Goal: Task Accomplishment & Management: Manage account settings

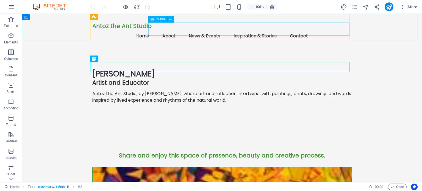
click at [154, 19] on icon at bounding box center [152, 19] width 4 height 7
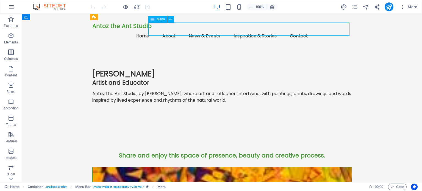
click at [154, 19] on icon at bounding box center [152, 19] width 4 height 7
select select
select select "1"
select select
select select "2"
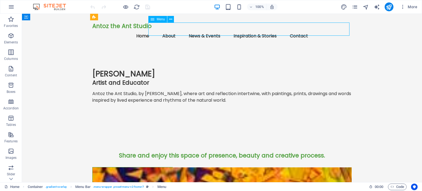
select select
select select "3"
select select
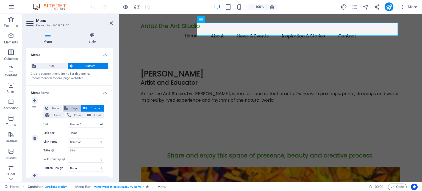
click at [71, 106] on span "Page" at bounding box center [74, 108] width 10 height 7
select select
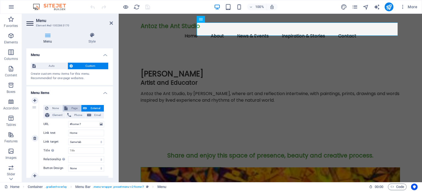
select select
click at [79, 124] on select "Home About [PERSON_NAME] News and Events Inspiration and Stories Subpage Legal …" at bounding box center [86, 124] width 36 height 7
select select "0"
click at [68, 121] on select "Home About [PERSON_NAME] News and Events Inspiration and Stories Subpage Legal …" at bounding box center [86, 124] width 36 height 7
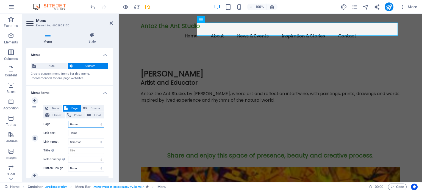
select select
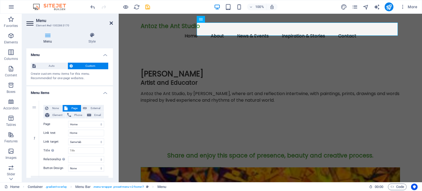
click at [111, 22] on icon at bounding box center [111, 23] width 3 height 4
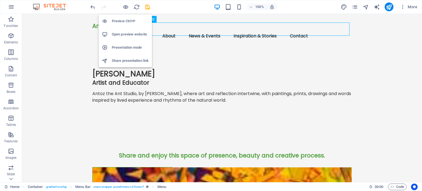
click at [121, 33] on h6 "Open preview website" at bounding box center [130, 34] width 37 height 7
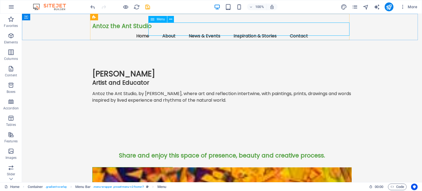
click at [156, 18] on span "Menu" at bounding box center [160, 19] width 8 height 3
select select
select select "1"
select select
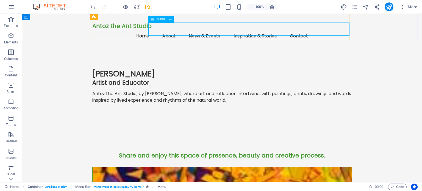
select select "2"
select select
select select "3"
select select
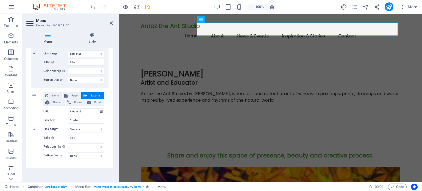
scroll to position [315, 0]
click at [112, 23] on icon at bounding box center [111, 23] width 3 height 4
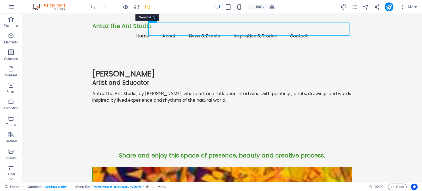
click at [147, 5] on icon "save" at bounding box center [147, 7] width 6 height 6
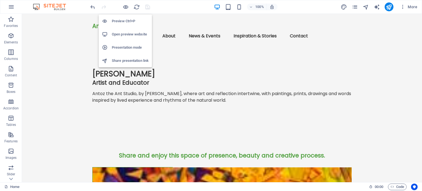
click at [125, 45] on h6 "Presentation mode" at bounding box center [130, 47] width 37 height 7
click at [125, 5] on icon "button" at bounding box center [125, 7] width 6 height 6
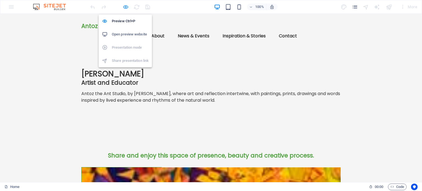
click at [125, 5] on icon "button" at bounding box center [125, 7] width 6 height 6
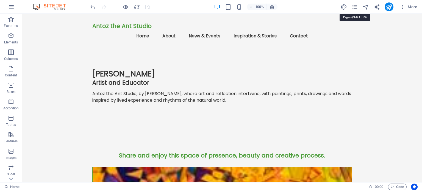
click at [355, 4] on icon "pages" at bounding box center [354, 7] width 6 height 6
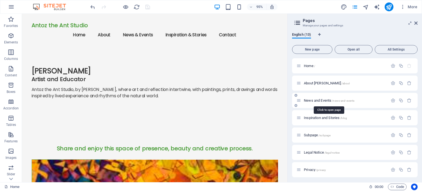
click at [321, 99] on span "News and Events /news-and-events" at bounding box center [329, 100] width 51 height 4
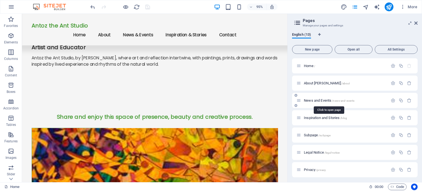
click at [321, 99] on div "News and Events /news-and-events" at bounding box center [354, 100] width 125 height 15
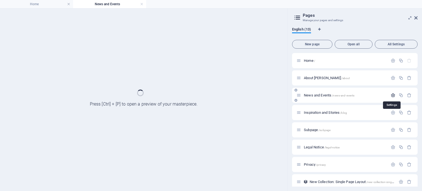
click at [391, 95] on icon "button" at bounding box center [392, 95] width 5 height 5
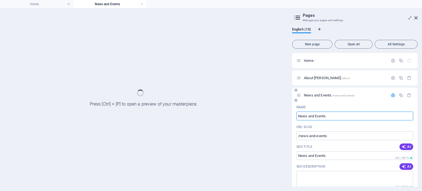
drag, startPoint x: 331, startPoint y: 116, endPoint x: 296, endPoint y: 116, distance: 34.3
click at [296, 116] on input "News and Events" at bounding box center [354, 115] width 117 height 9
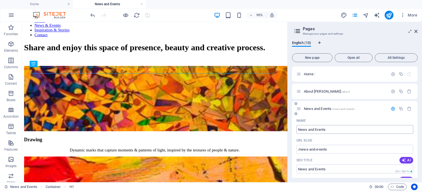
scroll to position [121, 0]
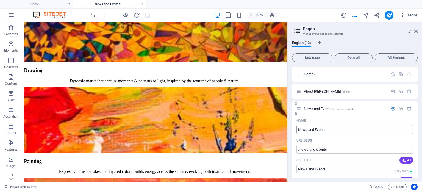
click at [328, 128] on input "News and Events" at bounding box center [354, 129] width 117 height 9
drag, startPoint x: 330, startPoint y: 129, endPoint x: 293, endPoint y: 129, distance: 36.8
type input "A"
type input "/a"
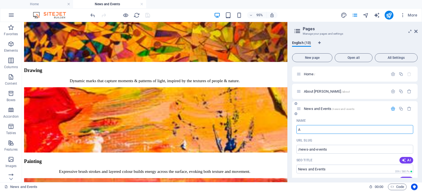
type input "A"
type input "Art and"
type input "/art-and"
type input "Art and"
type input "Art and Pro"
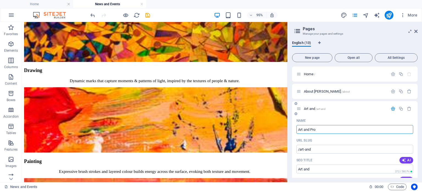
type input "/art-and-pro"
type input "Art and Pro"
type input "Art and Projec"
type input "/art-and-proje"
type input "Art and Proje"
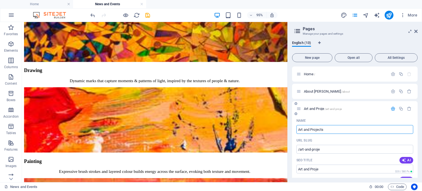
type input "Art and Projects"
type input "/art-and-projects"
type input "Art and Projects"
click at [390, 108] on icon "button" at bounding box center [392, 108] width 5 height 5
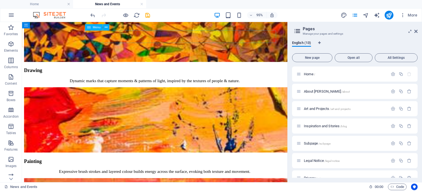
select select
select select "1"
select select
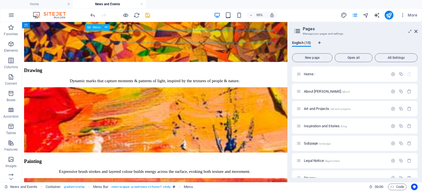
select select "2"
select select
select select "3"
select select
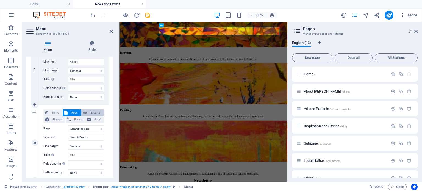
scroll to position [165, 0]
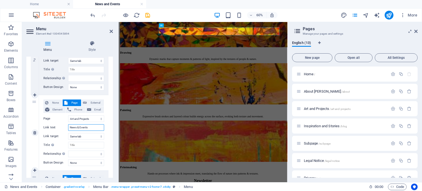
click at [89, 127] on input "News & Events" at bounding box center [86, 127] width 36 height 7
drag, startPoint x: 90, startPoint y: 127, endPoint x: 67, endPoint y: 128, distance: 22.8
click at [67, 128] on div "Link text News & Events" at bounding box center [73, 127] width 61 height 7
type input "A"
select select
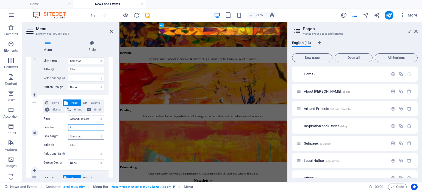
select select
type input "Art"
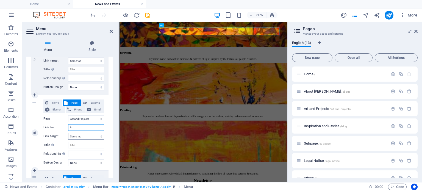
select select
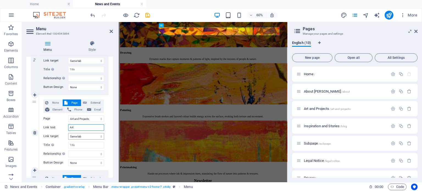
type input "Art"
select select
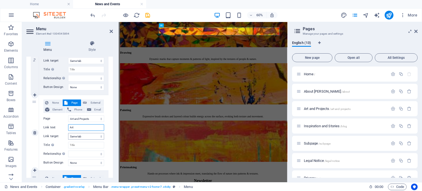
select select
type input "Art & P"
select select
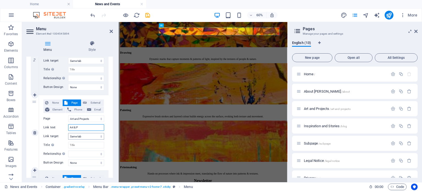
select select
type input "Art & Projects"
select select
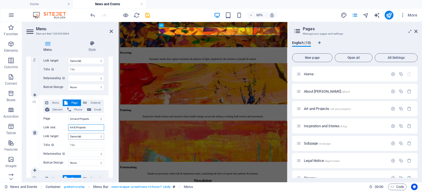
select select
type input "Art & Projects"
click at [112, 31] on icon at bounding box center [111, 31] width 3 height 4
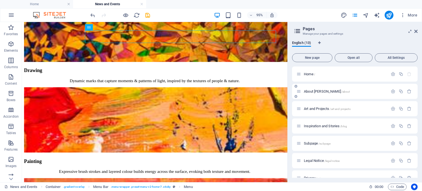
click at [295, 97] on icon at bounding box center [295, 96] width 3 height 3
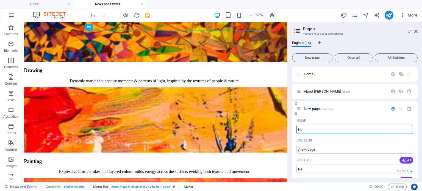
type input "Ne"
type input "/ne"
type input "News"
type input "/news"
type input "News and"
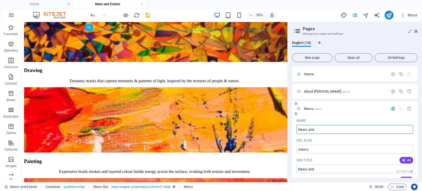
type input "/news-and"
type input "News and E"
type input "/news-and-e"
type input "News and Events"
type input "/news-and-events"
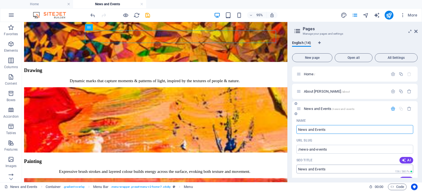
type input "News and Events"
click at [331, 170] on input "SEO Title" at bounding box center [354, 168] width 117 height 9
click at [392, 110] on icon "button" at bounding box center [392, 108] width 5 height 5
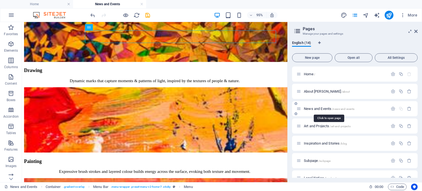
click at [320, 107] on span "News and Events /news-and-events" at bounding box center [329, 109] width 51 height 4
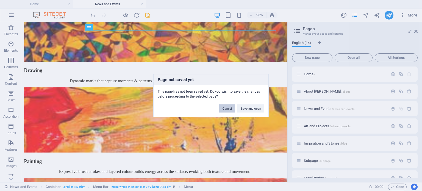
click at [226, 109] on button "Cancel" at bounding box center [227, 108] width 16 height 8
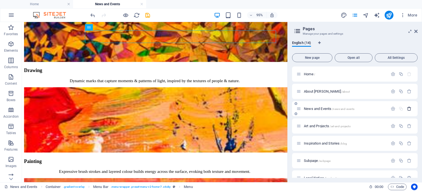
click at [407, 108] on icon "button" at bounding box center [409, 108] width 5 height 5
click at [296, 114] on icon at bounding box center [295, 113] width 3 height 3
type input "New"
type input "/ne"
type input "News and"
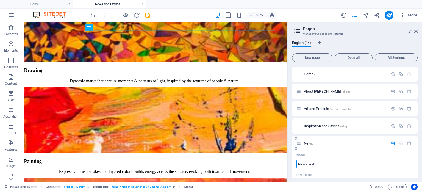
type input "/news-and"
type input "News and E"
type input "/news-and-e"
type input "News and Even"
type input "/news-and-eve"
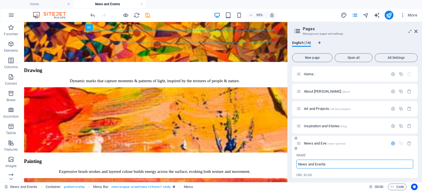
type input "News and Events"
type input "/news-and-events"
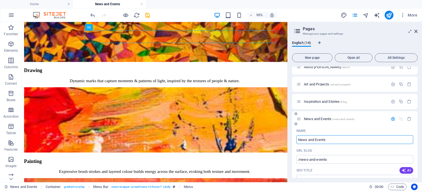
scroll to position [27, 0]
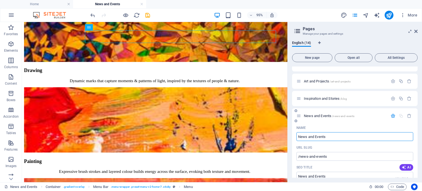
type input "News and Events"
click at [391, 114] on icon "button" at bounding box center [392, 115] width 5 height 5
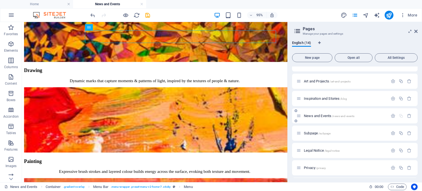
click at [317, 115] on span "News and Events /news-and-events" at bounding box center [329, 116] width 51 height 4
click at [306, 115] on span "News and Events /news-and-events" at bounding box center [329, 116] width 51 height 4
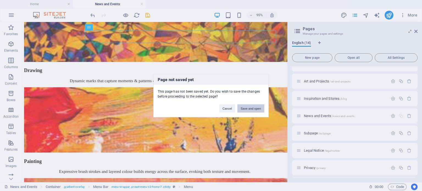
click at [250, 110] on button "Save and open" at bounding box center [250, 108] width 27 height 8
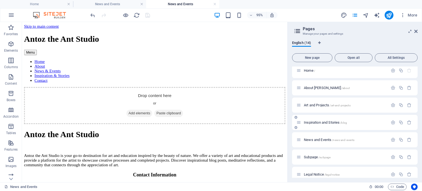
scroll to position [0, 0]
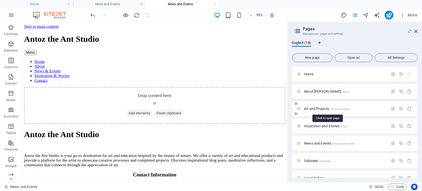
click at [313, 108] on span "Art and Projects /art-and-projects" at bounding box center [327, 109] width 47 height 4
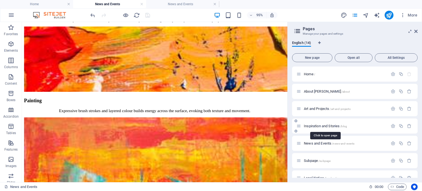
click at [313, 125] on span "Inspiration and Stories /blog" at bounding box center [325, 126] width 43 height 4
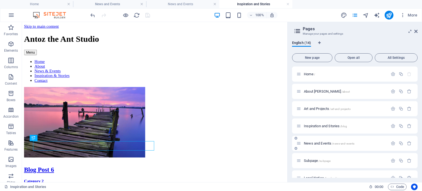
scroll to position [0, 0]
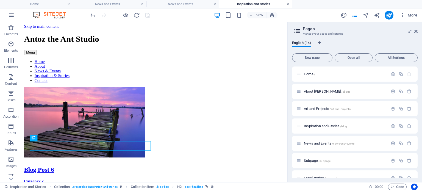
click at [288, 2] on link at bounding box center [287, 4] width 3 height 5
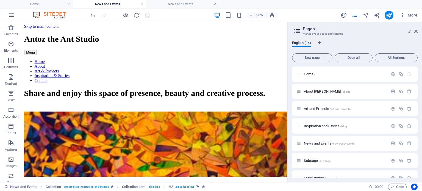
scroll to position [156, 0]
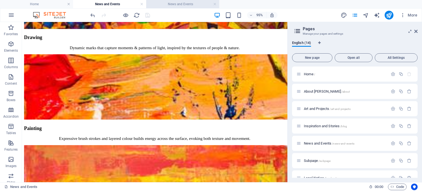
click at [180, 5] on h4 "News and Events" at bounding box center [182, 4] width 73 height 6
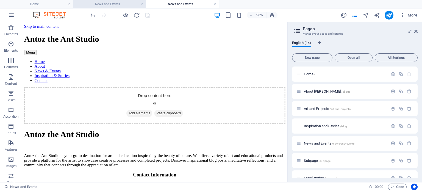
click at [119, 4] on h4 "News and Events" at bounding box center [109, 4] width 73 height 6
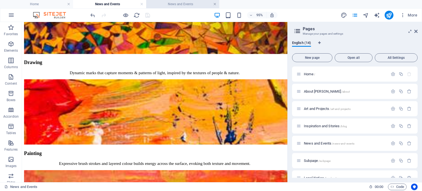
click at [215, 3] on link at bounding box center [214, 4] width 3 height 5
click at [142, 2] on link at bounding box center [141, 4] width 3 height 5
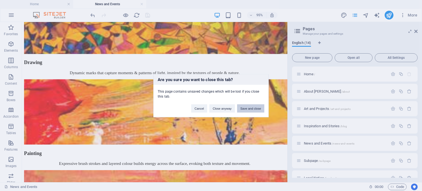
click at [244, 106] on button "Save and close" at bounding box center [250, 108] width 27 height 8
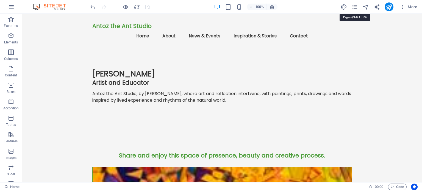
click at [356, 7] on icon "pages" at bounding box center [354, 7] width 6 height 6
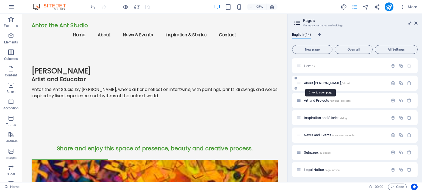
click at [312, 83] on span "About [PERSON_NAME] /about" at bounding box center [327, 83] width 46 height 4
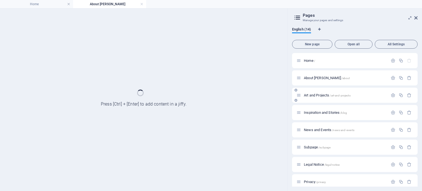
scroll to position [0, 0]
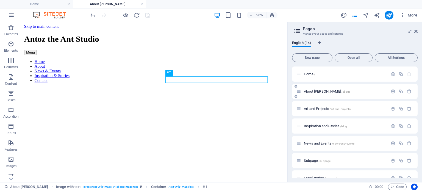
click at [313, 92] on span "About [PERSON_NAME] /about" at bounding box center [327, 91] width 46 height 4
click at [313, 91] on span "About [PERSON_NAME] /about" at bounding box center [327, 91] width 46 height 4
click at [312, 107] on span "Art and Projects /art-and-projects" at bounding box center [327, 109] width 47 height 4
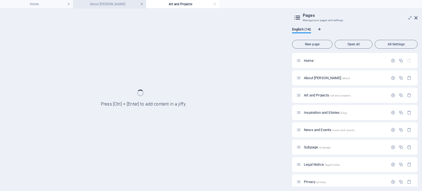
click at [141, 3] on link at bounding box center [141, 4] width 3 height 5
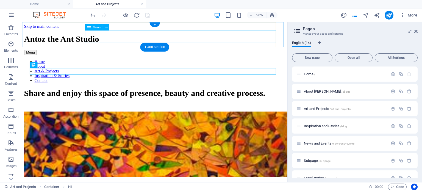
click at [171, 61] on nav "Home About Art & Projects Inspiration & Stories Contact" at bounding box center [161, 73] width 275 height 25
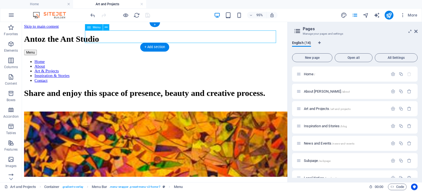
click at [171, 61] on nav "Home About Art & Projects Inspiration & Stories Contact" at bounding box center [161, 73] width 275 height 25
select select
select select "1"
select select
select select "2"
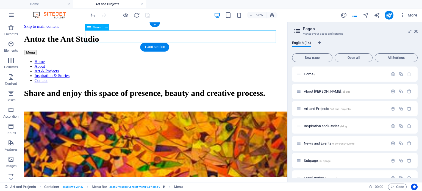
select select
select select "3"
select select
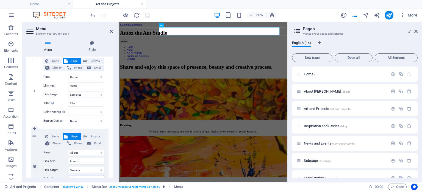
scroll to position [55, 0]
click at [110, 32] on icon at bounding box center [111, 31] width 3 height 4
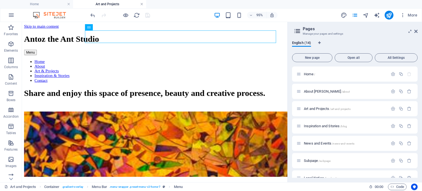
click at [141, 4] on link at bounding box center [141, 4] width 3 height 5
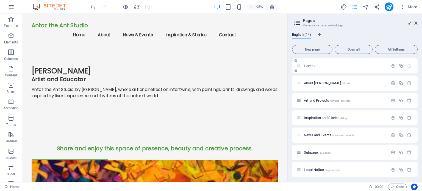
click at [308, 66] on span "Home /" at bounding box center [309, 66] width 11 height 4
click at [312, 83] on span "About [PERSON_NAME] /about" at bounding box center [327, 83] width 46 height 4
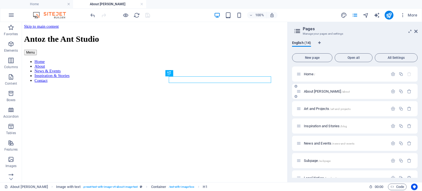
scroll to position [0, 0]
click at [141, 3] on link at bounding box center [141, 4] width 3 height 5
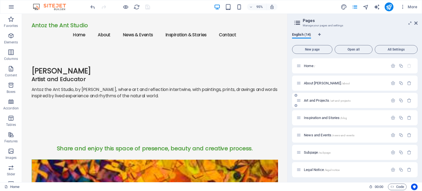
click at [312, 99] on span "Art and Projects /art-and-projects" at bounding box center [327, 100] width 47 height 4
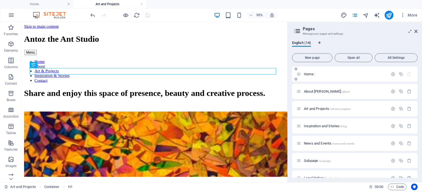
click at [306, 74] on span "Home /" at bounding box center [309, 74] width 11 height 4
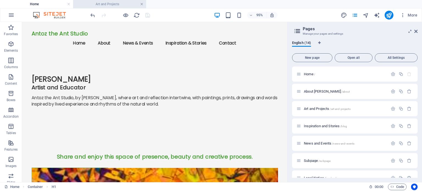
click at [142, 2] on link at bounding box center [141, 4] width 3 height 5
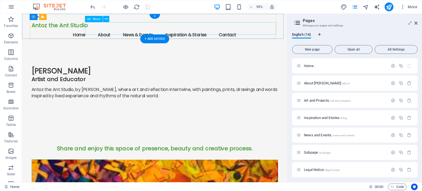
click at [153, 29] on nav "Home About News & Events Inspiration & Stories Contact" at bounding box center [161, 35] width 259 height 13
select select
select select "1"
select select
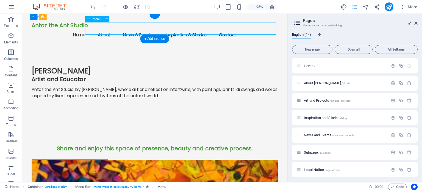
select select "2"
select select
select select "3"
select select
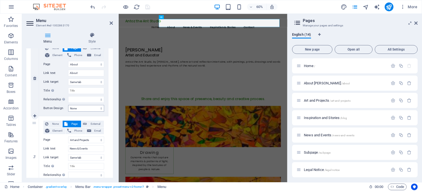
scroll to position [137, 0]
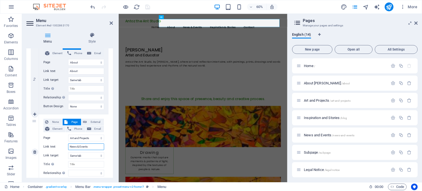
drag, startPoint x: 93, startPoint y: 148, endPoint x: 69, endPoint y: 147, distance: 24.7
click at [69, 147] on input "News & Events" at bounding box center [86, 146] width 36 height 7
type input "Art and p"
select select
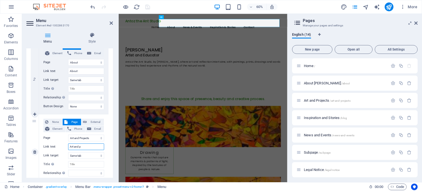
select select
type input "Art and pro"
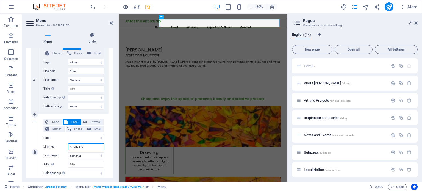
select select
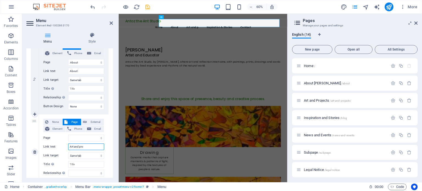
select select
type input "Art and proj"
select select
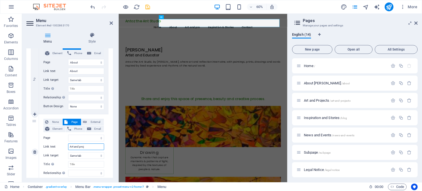
select select
type input "Art and projects"
select select
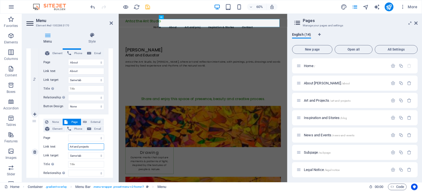
select select
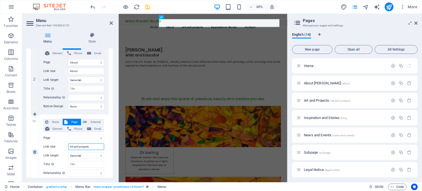
click at [80, 147] on input "Art and projects" at bounding box center [86, 146] width 36 height 7
type input "Art and rojects"
select select
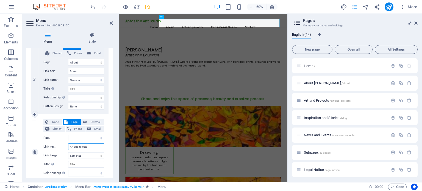
select select
type input "Art and Projects"
select select
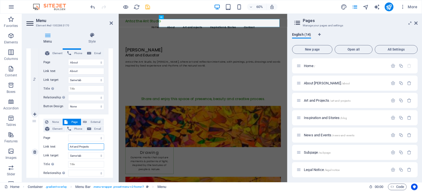
select select
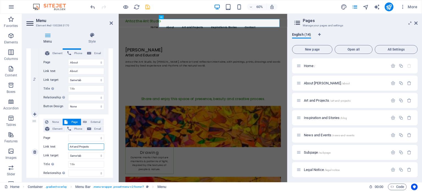
click at [78, 147] on input "Art and Projects" at bounding box center [86, 146] width 36 height 7
type input "Art Projects"
select select
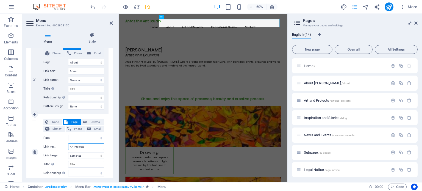
select select
type input "Art & Projects"
select select
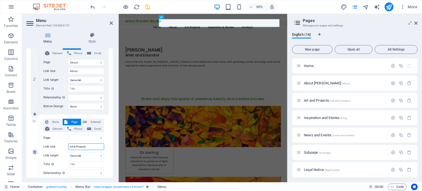
select select
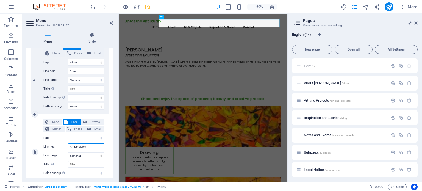
type input "Art & Projects"
click at [91, 136] on select "Home About [PERSON_NAME] Art and Projects Inspiration and Stories News and Even…" at bounding box center [86, 138] width 36 height 7
select select "2"
click at [68, 135] on select "Home About [PERSON_NAME] Art and Projects Inspiration and Stories News and Even…" at bounding box center [86, 138] width 36 height 7
select select
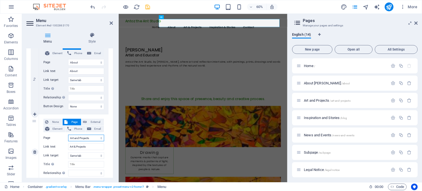
select select
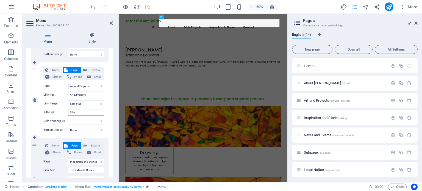
scroll to position [192, 0]
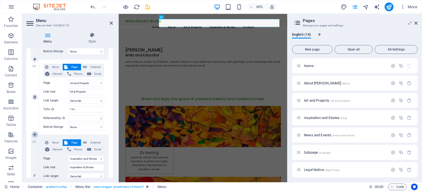
click at [34, 134] on icon at bounding box center [34, 135] width 3 height 4
select select
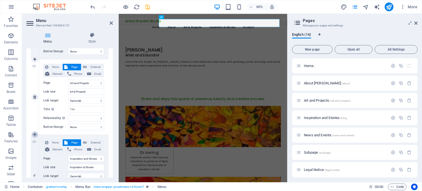
select select "3"
type input "Inspiration & Stories"
select select
click at [74, 140] on span "Page" at bounding box center [74, 142] width 10 height 7
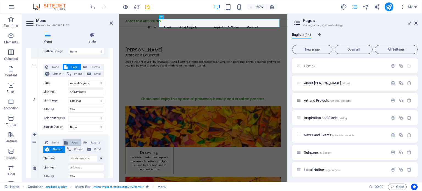
select select
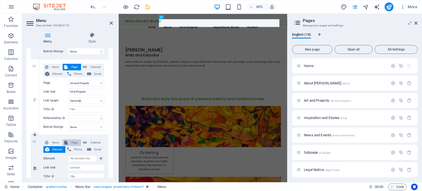
select select
click at [82, 156] on select "Home About [PERSON_NAME] Art and Projects Inspiration and Stories News and Even…" at bounding box center [86, 158] width 36 height 7
click at [68, 155] on select "Home About [PERSON_NAME] Art and Projects Inspiration and Stories News and Even…" at bounding box center [86, 158] width 36 height 7
click at [85, 166] on input "Link text" at bounding box center [86, 167] width 36 height 7
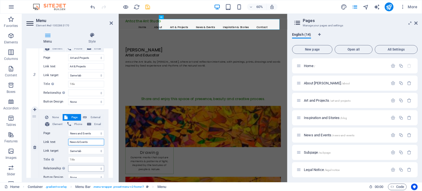
scroll to position [220, 0]
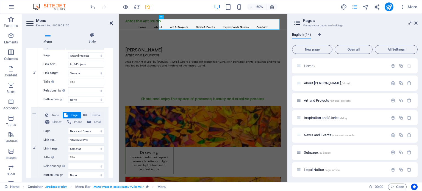
click at [112, 24] on icon at bounding box center [111, 23] width 3 height 4
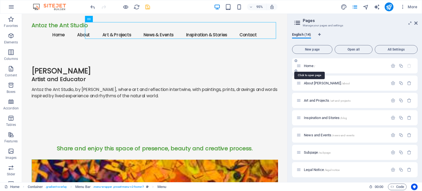
click at [310, 66] on span "Home /" at bounding box center [309, 66] width 11 height 4
click at [308, 82] on span "About [PERSON_NAME] /about" at bounding box center [327, 83] width 46 height 4
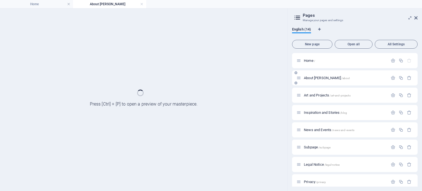
scroll to position [0, 0]
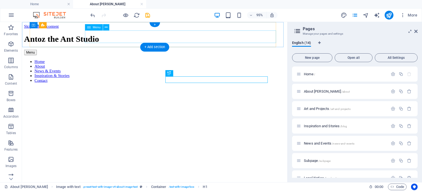
click at [168, 61] on nav "Home About News & Events Inspiration & Stories Contact" at bounding box center [161, 73] width 275 height 25
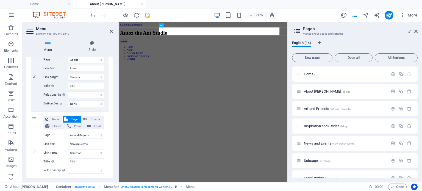
scroll to position [165, 0]
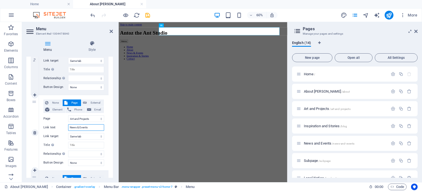
drag, startPoint x: 89, startPoint y: 126, endPoint x: 79, endPoint y: 126, distance: 9.3
click at [79, 126] on input "News & Events" at bounding box center [86, 127] width 36 height 7
drag, startPoint x: 76, startPoint y: 127, endPoint x: 67, endPoint y: 128, distance: 9.4
click at [67, 128] on div "Link text News & Projects" at bounding box center [73, 127] width 61 height 7
click at [34, 169] on icon at bounding box center [34, 170] width 3 height 4
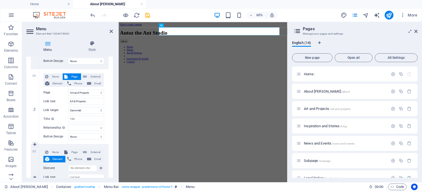
scroll to position [192, 0]
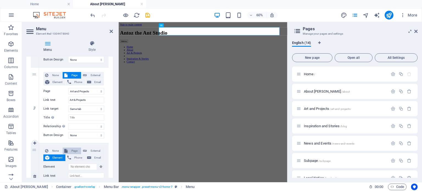
click at [71, 151] on span "Page" at bounding box center [74, 150] width 10 height 7
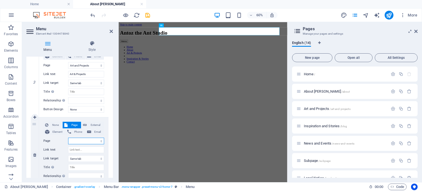
scroll to position [220, 0]
click at [83, 138] on select "Home About [PERSON_NAME] Art and Projects Inspiration and Stories News and Even…" at bounding box center [86, 139] width 36 height 7
click at [68, 136] on select "Home About [PERSON_NAME] Art and Projects Inspiration and Stories News and Even…" at bounding box center [86, 139] width 36 height 7
click at [77, 148] on input "Link text" at bounding box center [86, 148] width 36 height 7
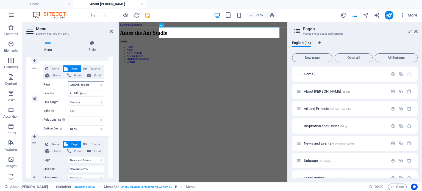
scroll to position [192, 0]
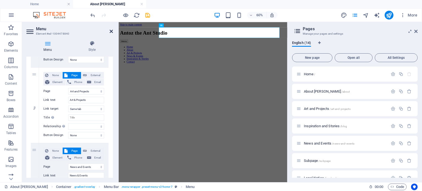
click at [110, 32] on icon at bounding box center [111, 31] width 3 height 4
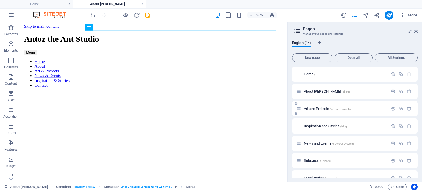
click at [313, 107] on span "Art and Projects /art-and-projects" at bounding box center [327, 109] width 47 height 4
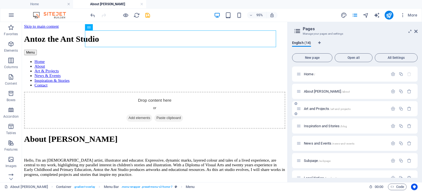
click at [313, 118] on div "Inspiration and Stories /blog" at bounding box center [354, 125] width 125 height 15
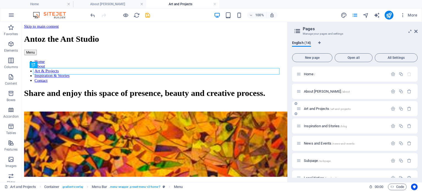
scroll to position [0, 0]
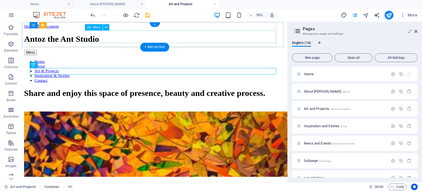
click at [176, 61] on nav "Home About Art & Projects Inspiration & Stories Contact" at bounding box center [161, 73] width 275 height 25
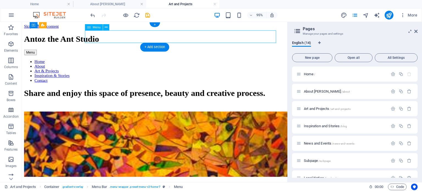
click at [176, 61] on nav "Home About Art & Projects Inspiration & Stories Contact" at bounding box center [161, 73] width 275 height 25
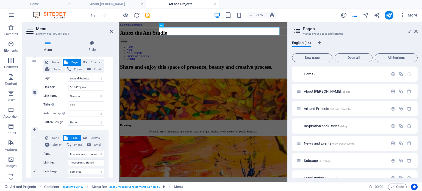
scroll to position [220, 0]
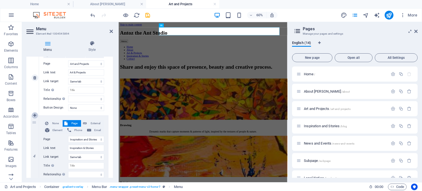
click at [35, 113] on icon at bounding box center [34, 115] width 3 height 4
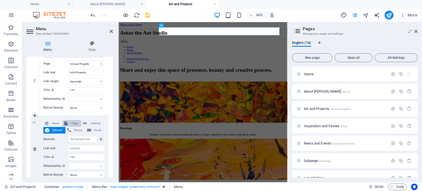
click at [69, 122] on span "Page" at bounding box center [74, 123] width 10 height 7
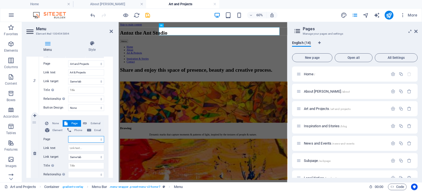
click at [90, 139] on select "Home About [PERSON_NAME] Art and Projects Inspiration and Stories News and Even…" at bounding box center [86, 139] width 36 height 7
click at [68, 136] on select "Home About [PERSON_NAME] Art and Projects Inspiration and Stories News and Even…" at bounding box center [86, 139] width 36 height 7
click at [81, 147] on input "Link text" at bounding box center [86, 148] width 36 height 7
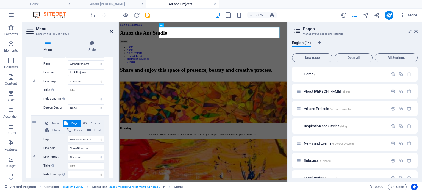
click at [112, 30] on icon at bounding box center [111, 31] width 3 height 4
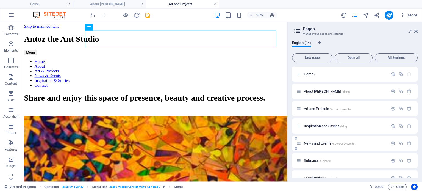
click at [316, 143] on span "News and Events /news-and-events" at bounding box center [329, 143] width 51 height 4
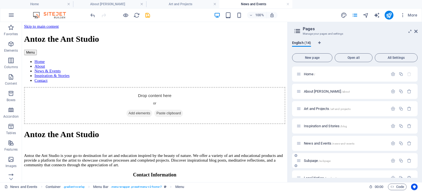
scroll to position [0, 0]
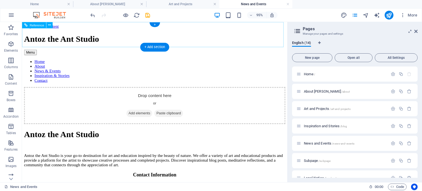
click at [165, 61] on nav "Home About News & Events Inspiration & Stories Contact" at bounding box center [161, 73] width 275 height 25
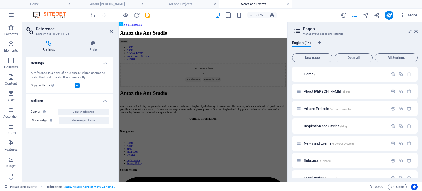
click at [109, 30] on h2 "Reference" at bounding box center [74, 28] width 77 height 5
click at [112, 31] on icon at bounding box center [111, 31] width 3 height 4
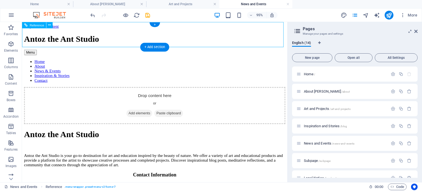
click at [107, 61] on nav "Home About News & Events Inspiration & Stories Contact" at bounding box center [161, 73] width 275 height 25
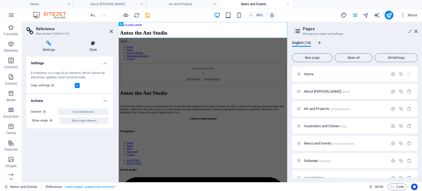
click at [92, 46] on icon at bounding box center [93, 43] width 40 height 5
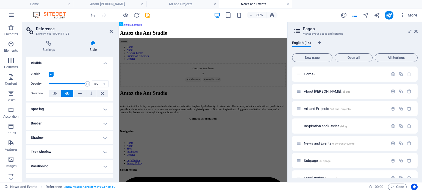
click at [111, 29] on h2 "Reference" at bounding box center [74, 28] width 77 height 5
click at [111, 33] on icon at bounding box center [111, 31] width 3 height 4
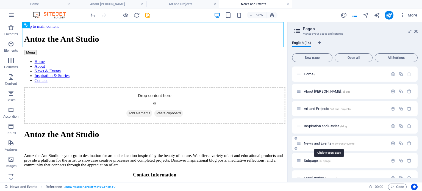
click at [316, 143] on span "News and Events /news-and-events" at bounding box center [329, 143] width 51 height 4
click at [34, 26] on span "Reference" at bounding box center [37, 25] width 15 height 3
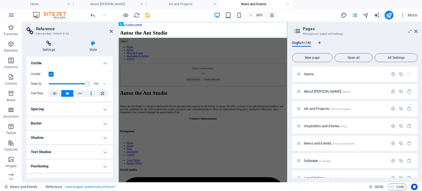
click at [46, 44] on icon at bounding box center [48, 43] width 45 height 5
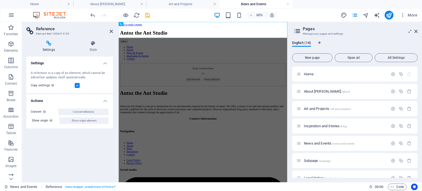
click at [28, 30] on icon at bounding box center [30, 31] width 8 height 8
click at [110, 31] on icon at bounding box center [111, 31] width 3 height 4
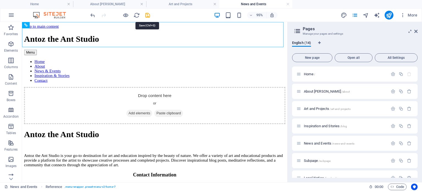
click at [146, 14] on icon "save" at bounding box center [147, 15] width 6 height 6
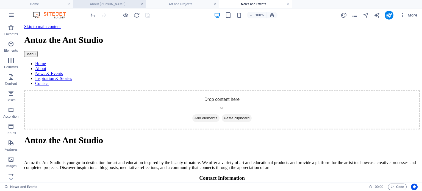
click at [141, 4] on link at bounding box center [141, 4] width 3 height 5
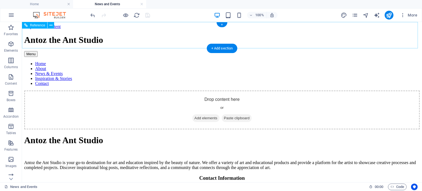
click at [195, 61] on nav "Home About News & Events Inspiration & Stories Contact" at bounding box center [221, 73] width 395 height 25
click at [175, 61] on nav "Home About News & Events Inspiration & Stories Contact" at bounding box center [221, 73] width 395 height 25
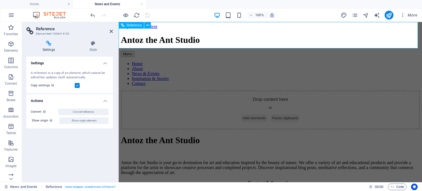
click at [130, 27] on div "Reference" at bounding box center [131, 25] width 25 height 7
click at [130, 26] on span "Reference" at bounding box center [134, 25] width 15 height 3
click at [142, 3] on link at bounding box center [141, 4] width 3 height 5
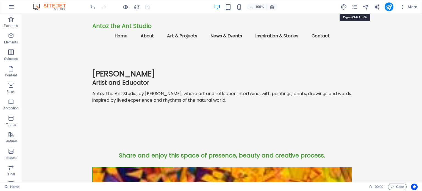
click at [356, 6] on icon "pages" at bounding box center [354, 7] width 6 height 6
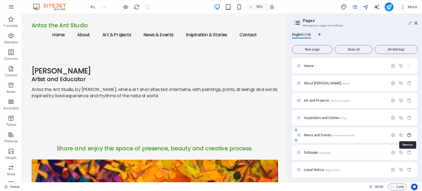
click at [408, 134] on icon "button" at bounding box center [409, 135] width 5 height 5
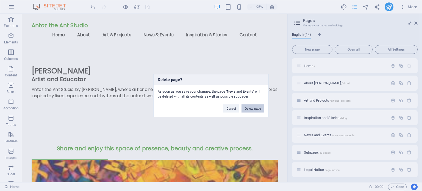
click at [256, 106] on button "Delete page" at bounding box center [252, 108] width 23 height 8
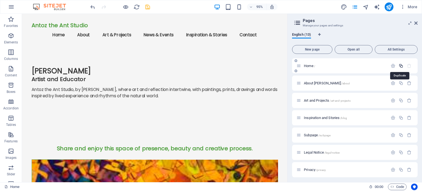
click at [400, 65] on icon "button" at bounding box center [400, 65] width 5 height 5
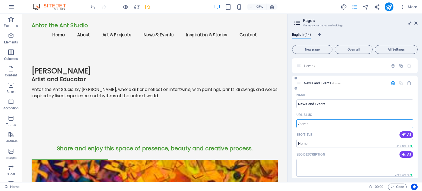
click at [316, 125] on input "/home" at bounding box center [354, 123] width 117 height 9
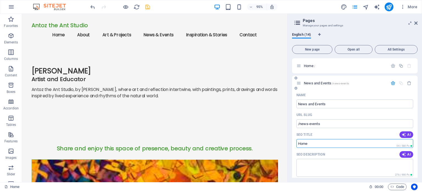
drag, startPoint x: 315, startPoint y: 144, endPoint x: 297, endPoint y: 145, distance: 17.6
click at [297, 145] on input "Home" at bounding box center [354, 143] width 117 height 9
paste input "News and Events"
click at [288, 53] on div at bounding box center [287, 98] width 1 height 168
click at [290, 54] on div "English (14) New page Open all All Settings Home / News and Events /news-events…" at bounding box center [354, 105] width 134 height 154
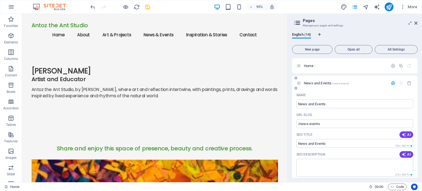
click at [391, 82] on icon "button" at bounding box center [392, 83] width 5 height 5
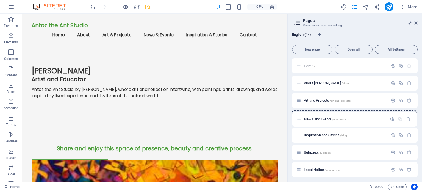
drag, startPoint x: 299, startPoint y: 83, endPoint x: 299, endPoint y: 121, distance: 37.3
click at [299, 121] on div "Home / News and Events /news-events About [PERSON_NAME] /about Art and Projects…" at bounding box center [354, 178] width 125 height 240
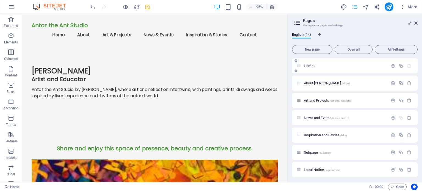
click at [312, 67] on span "Home /" at bounding box center [309, 66] width 11 height 4
click at [314, 117] on span "News and Events /news-events" at bounding box center [326, 118] width 45 height 4
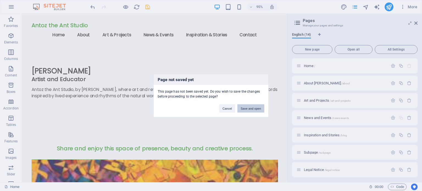
click at [247, 107] on button "Save and open" at bounding box center [250, 108] width 27 height 8
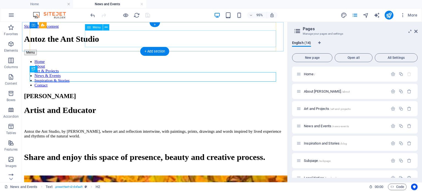
click at [195, 61] on nav "Home About Art & Projects News & Events Inspiration & Stories Contact" at bounding box center [161, 76] width 275 height 30
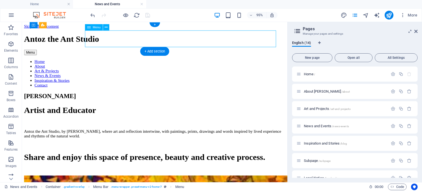
click at [195, 61] on nav "Home About Art & Projects News & Events Inspiration & Stories Contact" at bounding box center [161, 76] width 275 height 30
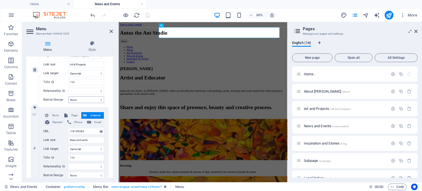
scroll to position [247, 0]
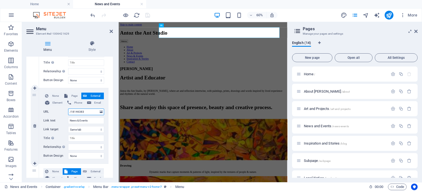
click at [87, 110] on input "/18146383" at bounding box center [86, 111] width 36 height 7
click at [74, 94] on span "Page" at bounding box center [74, 96] width 10 height 7
click at [79, 111] on select "Home About [PERSON_NAME] Art and Projects News and Events Inspiration and Stori…" at bounding box center [86, 111] width 36 height 7
click at [56, 108] on label "Page" at bounding box center [55, 111] width 25 height 7
click at [68, 108] on select "Home About [PERSON_NAME] Art and Projects News and Events Inspiration and Stori…" at bounding box center [86, 111] width 36 height 7
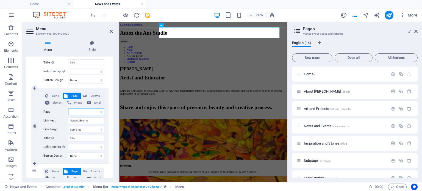
click at [79, 110] on select "Home About [PERSON_NAME] Art and Projects News and Events Inspiration and Stori…" at bounding box center [86, 111] width 36 height 7
click at [68, 108] on select "Home About [PERSON_NAME] Art and Projects News and Events Inspiration and Stori…" at bounding box center [86, 111] width 36 height 7
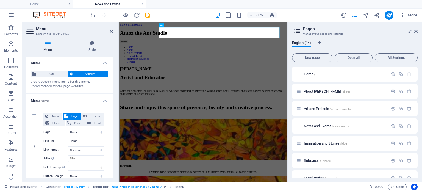
scroll to position [0, 0]
click at [111, 29] on icon at bounding box center [111, 31] width 3 height 4
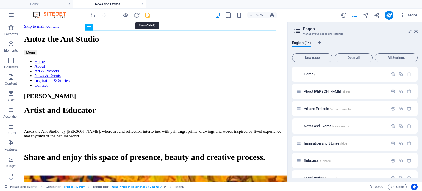
click at [148, 14] on icon "save" at bounding box center [147, 15] width 6 height 6
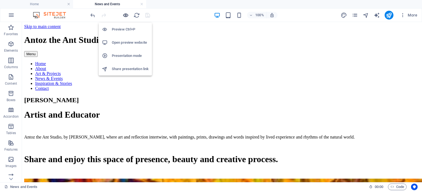
click at [125, 13] on icon "button" at bounding box center [125, 15] width 6 height 6
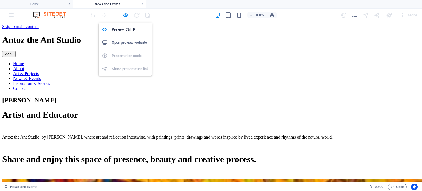
click at [128, 42] on h6 "Open preview website" at bounding box center [130, 42] width 37 height 7
click at [141, 3] on link at bounding box center [141, 4] width 3 height 5
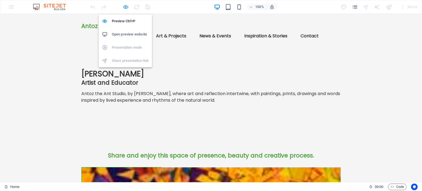
click at [125, 5] on icon "button" at bounding box center [125, 7] width 6 height 6
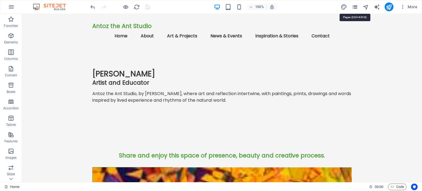
click at [354, 6] on icon "pages" at bounding box center [354, 7] width 6 height 6
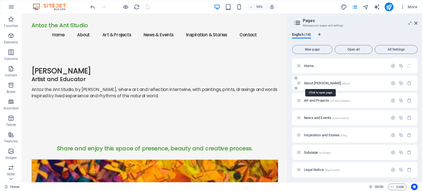
click at [318, 82] on span "About [PERSON_NAME] /about" at bounding box center [327, 83] width 46 height 4
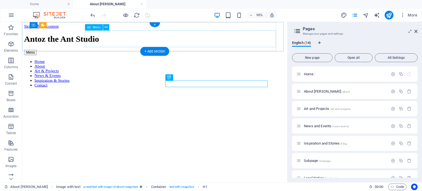
click at [158, 61] on nav "Home About Art & Projects News & Events Inspiration & Stories Contact" at bounding box center [161, 76] width 275 height 30
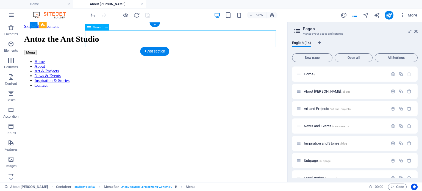
click at [158, 61] on nav "Home About Art & Projects News & Events Inspiration & Stories Contact" at bounding box center [161, 76] width 275 height 30
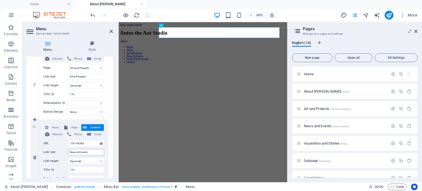
scroll to position [220, 0]
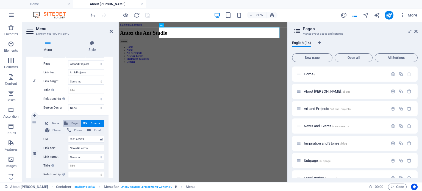
click at [72, 123] on span "Page" at bounding box center [74, 123] width 10 height 7
click at [77, 139] on select "Home About [PERSON_NAME] Art and Projects News and Events Inspiration and Stori…" at bounding box center [86, 139] width 36 height 7
click at [68, 136] on select "Home About [PERSON_NAME] Art and Projects News and Events Inspiration and Stori…" at bounding box center [86, 139] width 36 height 7
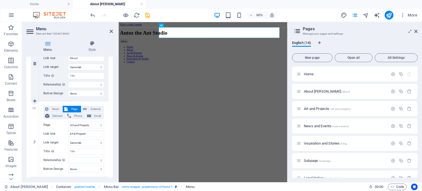
scroll to position [137, 0]
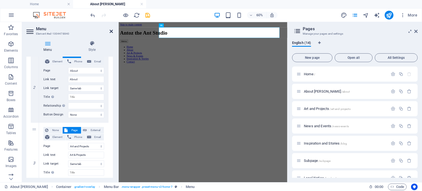
click at [110, 30] on icon at bounding box center [111, 31] width 3 height 4
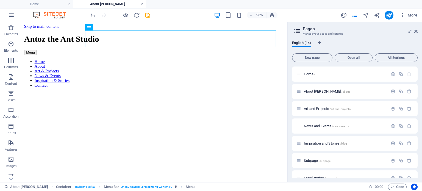
click at [141, 4] on link at bounding box center [141, 4] width 3 height 5
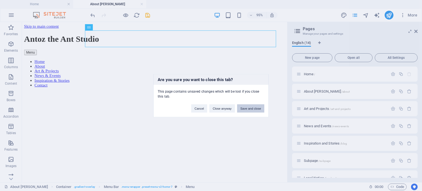
click at [255, 108] on button "Save and close" at bounding box center [250, 108] width 27 height 8
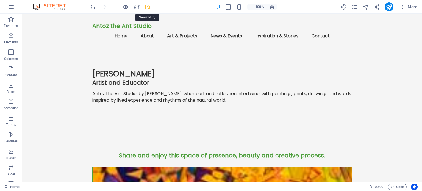
click at [149, 6] on icon "save" at bounding box center [147, 7] width 6 height 6
click at [354, 6] on icon "pages" at bounding box center [354, 7] width 6 height 6
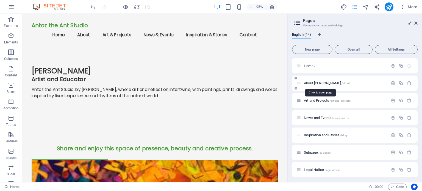
click at [315, 82] on span "About [PERSON_NAME] /about" at bounding box center [327, 83] width 46 height 4
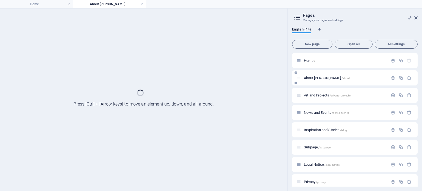
click at [315, 82] on div "About [PERSON_NAME] /about" at bounding box center [354, 77] width 125 height 15
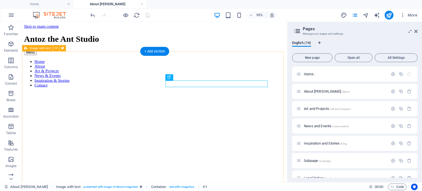
scroll to position [0, 0]
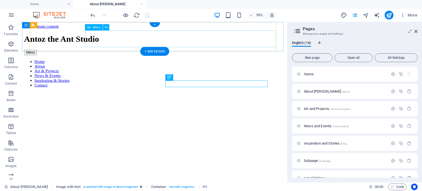
click at [151, 61] on nav "Home About Art & Projects News & Events Inspiration & Stories Contact" at bounding box center [161, 76] width 275 height 30
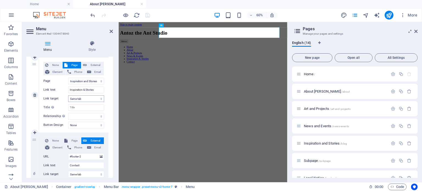
scroll to position [357, 0]
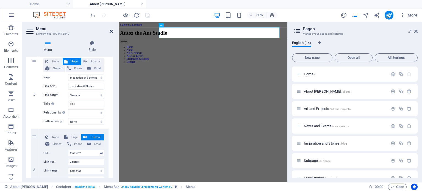
click at [110, 33] on icon at bounding box center [111, 31] width 3 height 4
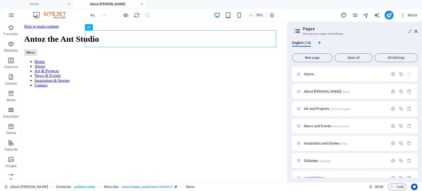
click at [141, 4] on link at bounding box center [141, 4] width 3 height 5
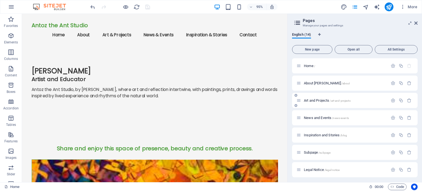
click at [315, 97] on div "Art and Projects /art-and-projects" at bounding box center [341, 100] width 91 height 6
click at [310, 101] on span "Art and Projects /art-and-projects" at bounding box center [327, 100] width 47 height 4
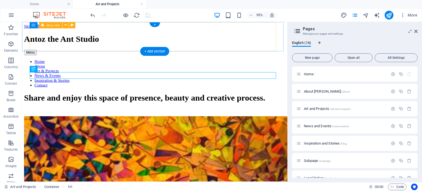
scroll to position [0, 0]
click at [162, 61] on nav "Home About Art & Projects News & Events Inspiration & Stories Contact" at bounding box center [161, 76] width 275 height 30
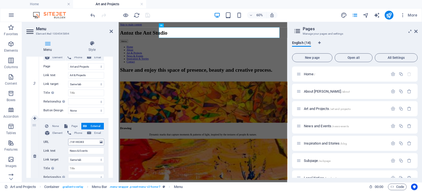
scroll to position [220, 0]
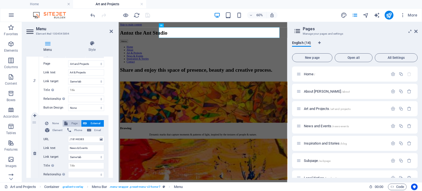
click at [74, 121] on span "Page" at bounding box center [74, 123] width 10 height 7
click at [76, 139] on select "Home About [PERSON_NAME] Art and Projects News and Events Inspiration and Stori…" at bounding box center [86, 139] width 36 height 7
click at [68, 136] on select "Home About [PERSON_NAME] Art and Projects News and Events Inspiration and Stori…" at bounding box center [86, 139] width 36 height 7
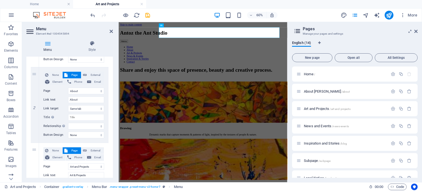
scroll to position [97, 0]
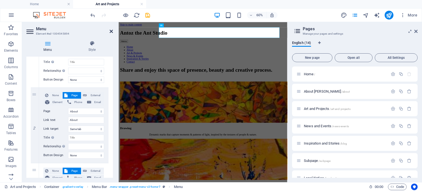
click at [111, 31] on icon at bounding box center [111, 31] width 3 height 4
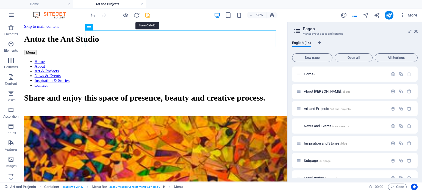
click at [148, 15] on icon "save" at bounding box center [147, 15] width 6 height 6
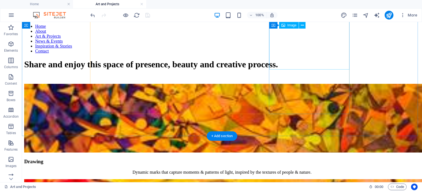
scroll to position [0, 0]
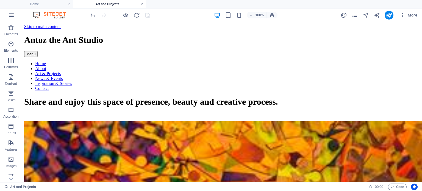
click at [142, 2] on link at bounding box center [141, 4] width 3 height 5
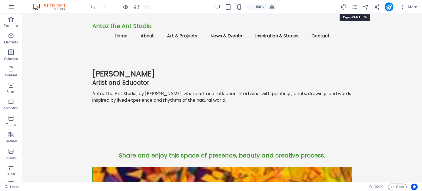
click at [357, 6] on icon "pages" at bounding box center [354, 7] width 6 height 6
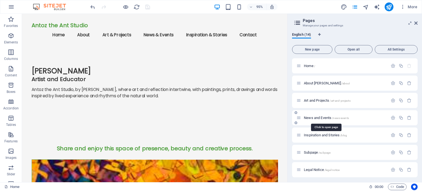
click at [316, 117] on span "News and Events /news-events" at bounding box center [326, 118] width 45 height 4
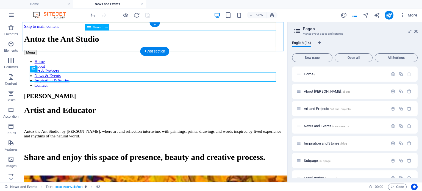
click at [159, 61] on nav "Home About Art & Projects News & Events Inspiration & Stories Contact" at bounding box center [161, 76] width 275 height 30
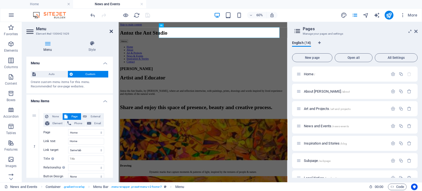
click at [110, 33] on icon at bounding box center [111, 31] width 3 height 4
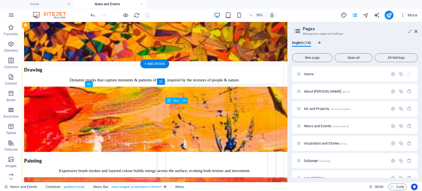
scroll to position [189, 0]
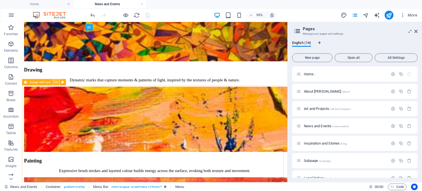
click at [57, 82] on icon at bounding box center [56, 81] width 3 height 5
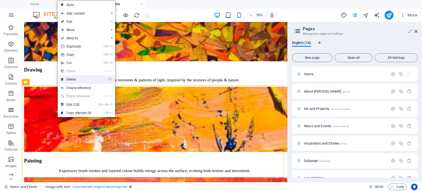
click at [70, 80] on link "⌦ Delete" at bounding box center [76, 79] width 37 height 8
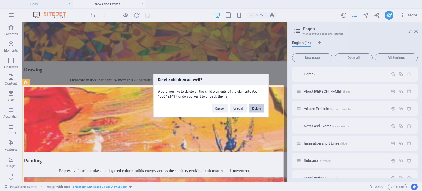
click at [256, 107] on button "Delete" at bounding box center [256, 108] width 15 height 8
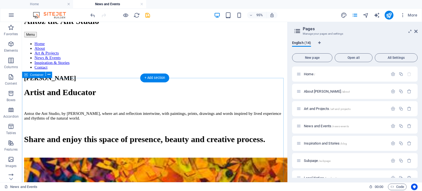
scroll to position [0, 0]
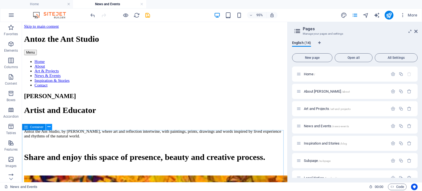
click at [49, 127] on icon at bounding box center [48, 126] width 3 height 5
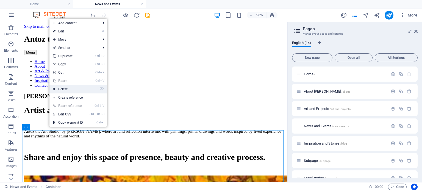
click at [64, 88] on link "⌦ Delete" at bounding box center [67, 89] width 37 height 8
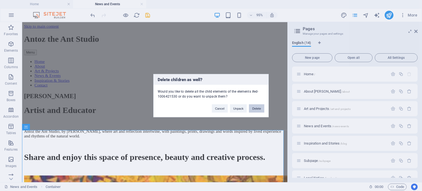
click at [256, 107] on button "Delete" at bounding box center [256, 108] width 15 height 8
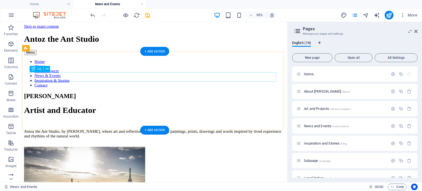
click at [56, 96] on div "[PERSON_NAME]" at bounding box center [161, 99] width 275 height 7
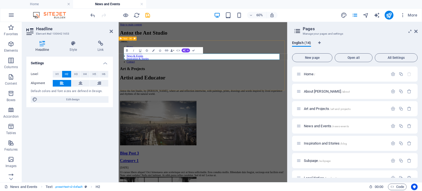
click at [198, 124] on div "Art & Projects Artist and Educator Antoz the Ant Studio, by [PERSON_NAME], wher…" at bounding box center [259, 124] width 276 height 57
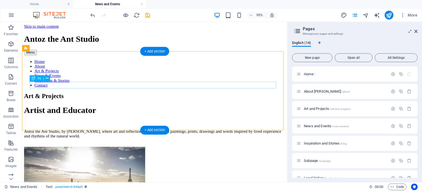
click at [82, 110] on div "Artist and Educator" at bounding box center [161, 115] width 275 height 10
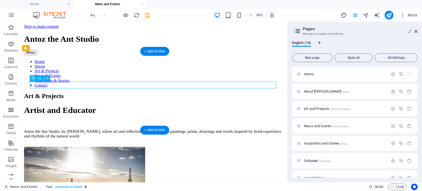
click at [82, 110] on div "Artist and Educator" at bounding box center [161, 115] width 275 height 10
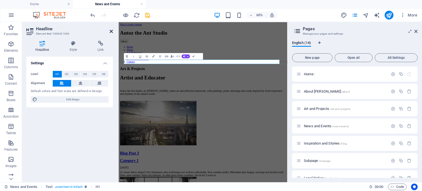
click at [110, 31] on icon at bounding box center [111, 31] width 3 height 4
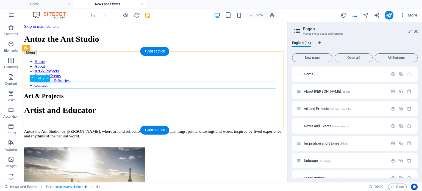
click at [85, 110] on div "Artist and Educator" at bounding box center [161, 115] width 275 height 10
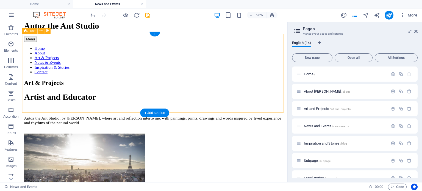
scroll to position [3, 0]
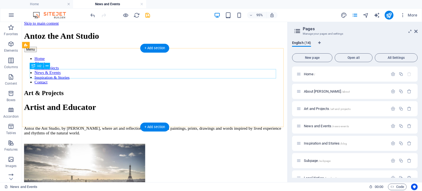
click at [65, 93] on div "Art & Projects" at bounding box center [161, 96] width 275 height 7
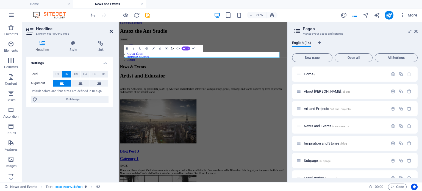
click at [111, 30] on icon at bounding box center [111, 31] width 3 height 4
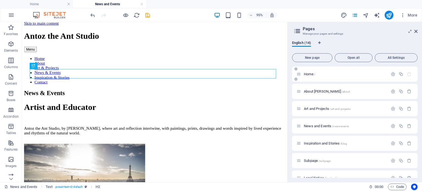
click at [305, 74] on span "Home /" at bounding box center [309, 74] width 11 height 4
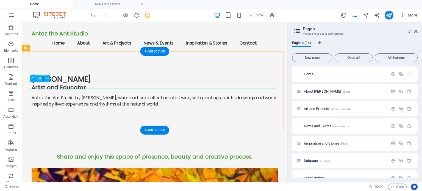
click at [34, 88] on div "Artist and Educator" at bounding box center [161, 90] width 259 height 7
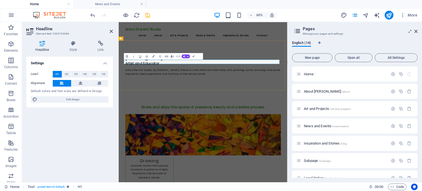
click at [130, 88] on span "Artist and Educator" at bounding box center [158, 91] width 57 height 8
click at [130, 87] on span "Artist and Educator" at bounding box center [158, 91] width 57 height 8
click at [111, 30] on icon at bounding box center [111, 31] width 3 height 4
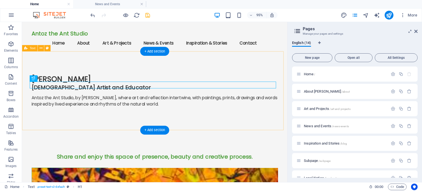
click at [108, 122] on div "[PERSON_NAME] Australian Artist and Educator Antoz the Ant Studio, by [PERSON_N…" at bounding box center [161, 96] width 279 height 83
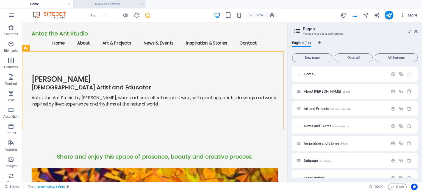
click at [126, 3] on h4 "News and Events" at bounding box center [109, 4] width 73 height 6
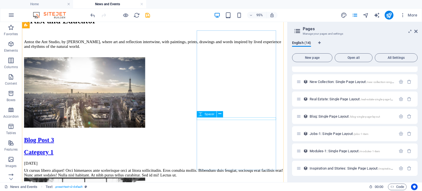
scroll to position [92, 0]
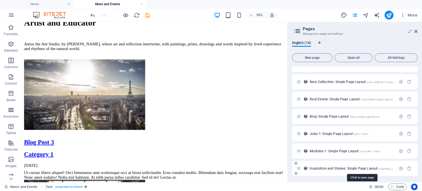
click at [329, 168] on span "Inspiration and Stories: Single Page Layout /inspiration-and-stories-item" at bounding box center [360, 168] width 103 height 4
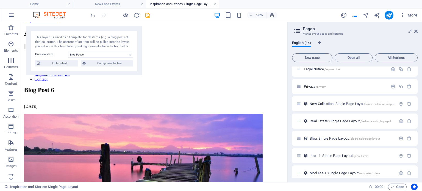
scroll to position [0, 0]
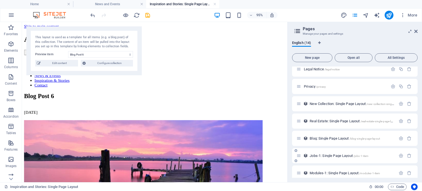
click at [319, 153] on div "Jobs-1: Single Page Layout /jobs-1-item" at bounding box center [345, 155] width 99 height 6
click at [147, 15] on icon "save" at bounding box center [147, 15] width 6 height 6
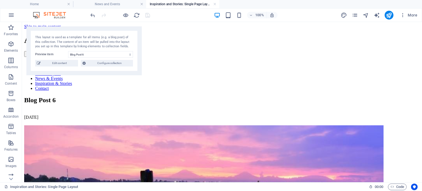
click at [194, 2] on h4 "Inspiration and Stories: Single Page Layout" at bounding box center [182, 4] width 73 height 6
click at [215, 3] on link at bounding box center [214, 4] width 3 height 5
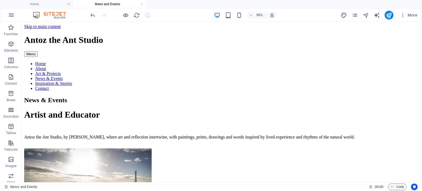
scroll to position [61, 0]
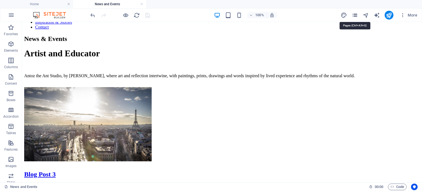
click at [353, 14] on icon "pages" at bounding box center [354, 15] width 6 height 6
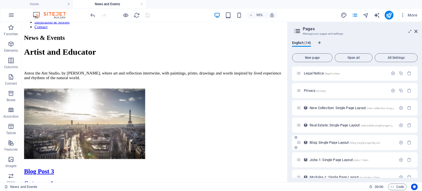
scroll to position [103, 0]
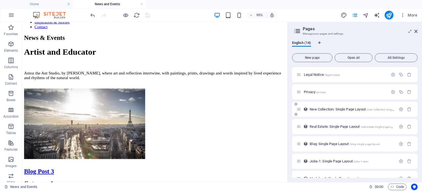
click at [336, 108] on span "New Collection: Single Page Layout /new-collection-single-page-layout" at bounding box center [358, 109] width 99 height 4
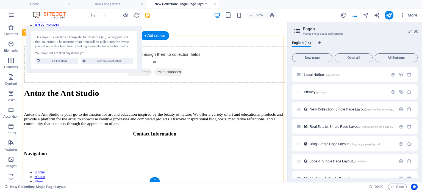
scroll to position [0, 0]
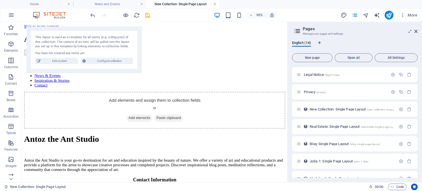
click at [214, 3] on link at bounding box center [214, 4] width 3 height 5
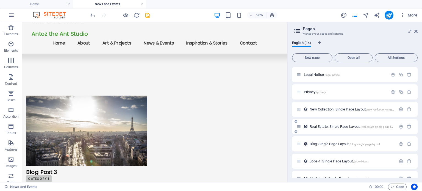
scroll to position [27, 0]
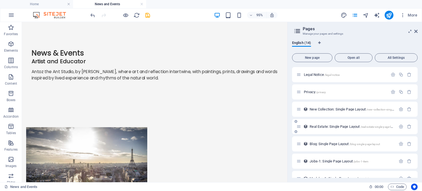
click at [329, 127] on span "Real Estate: Single Page Layout /real-estate-single-page-layout" at bounding box center [353, 126] width 88 height 4
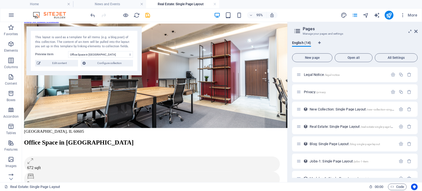
scroll to position [0, 0]
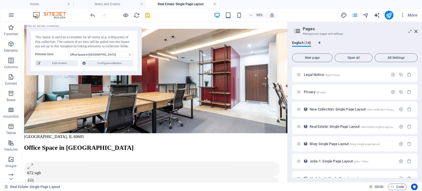
click at [215, 4] on link at bounding box center [214, 4] width 3 height 5
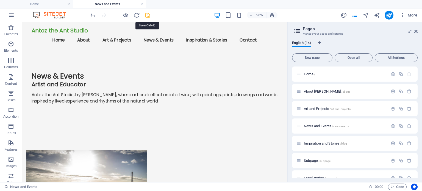
click at [148, 14] on icon "save" at bounding box center [147, 15] width 6 height 6
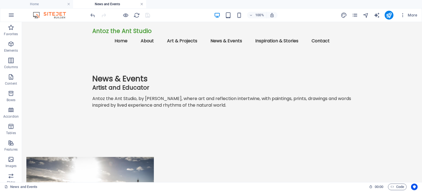
click at [142, 4] on link at bounding box center [141, 4] width 3 height 5
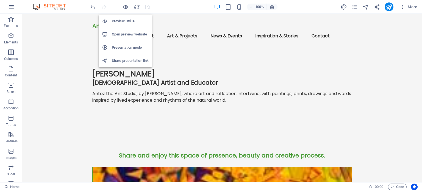
click at [121, 47] on h6 "Presentation mode" at bounding box center [130, 47] width 37 height 7
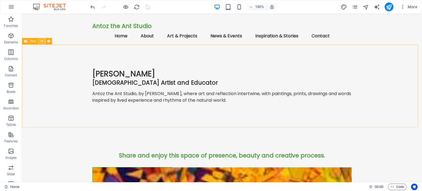
click at [41, 41] on icon at bounding box center [41, 41] width 3 height 6
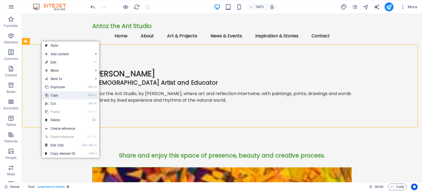
click at [54, 94] on link "Ctrl C Copy" at bounding box center [60, 95] width 37 height 8
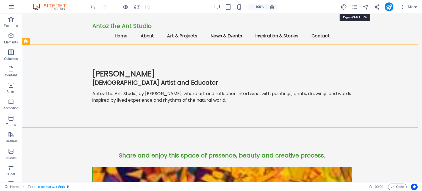
click at [356, 7] on icon "pages" at bounding box center [354, 7] width 6 height 6
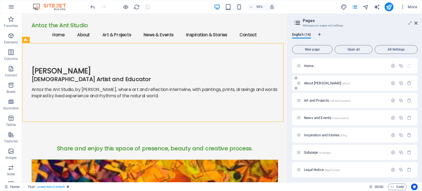
click at [310, 81] on div "About [PERSON_NAME] /about" at bounding box center [341, 83] width 91 height 6
click at [310, 83] on span "About [PERSON_NAME] /about" at bounding box center [327, 83] width 46 height 4
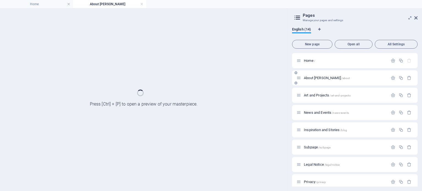
click at [310, 83] on div "About [PERSON_NAME] /about" at bounding box center [354, 77] width 125 height 15
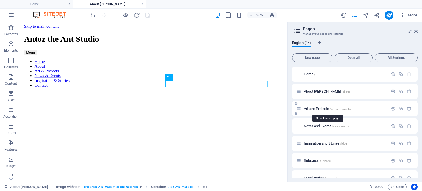
click at [316, 108] on span "Art and Projects /art-and-projects" at bounding box center [327, 109] width 47 height 4
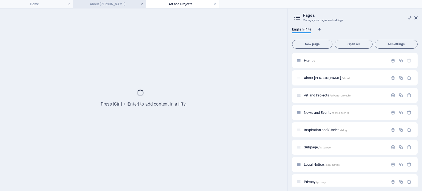
click at [142, 5] on link at bounding box center [141, 4] width 3 height 5
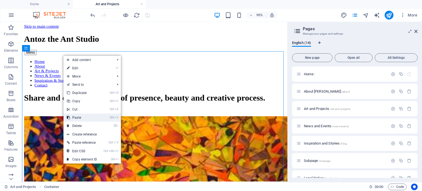
click at [79, 117] on link "Ctrl V Paste" at bounding box center [81, 117] width 37 height 8
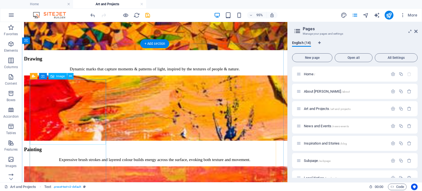
scroll to position [130, 0]
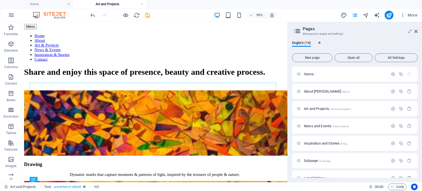
scroll to position [0, 0]
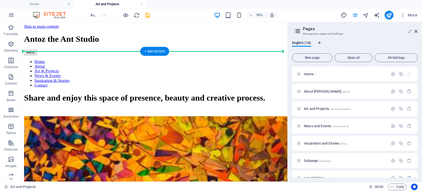
drag, startPoint x: 114, startPoint y: 91, endPoint x: 108, endPoint y: 56, distance: 36.0
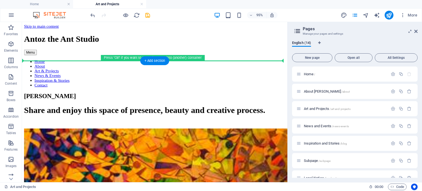
drag, startPoint x: 102, startPoint y: 122, endPoint x: 104, endPoint y: 63, distance: 59.1
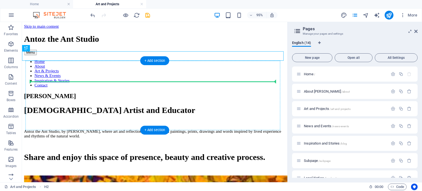
drag, startPoint x: 42, startPoint y: 58, endPoint x: 68, endPoint y: 87, distance: 38.9
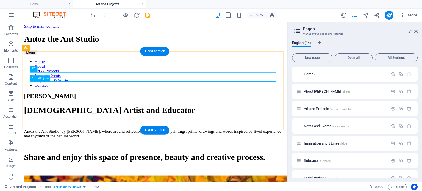
click at [100, 110] on div "[DEMOGRAPHIC_DATA] Artist and Educator" at bounding box center [161, 115] width 275 height 10
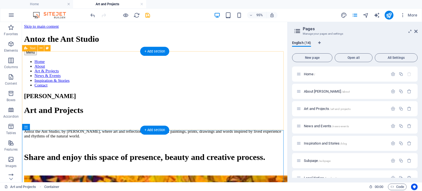
click at [117, 123] on div "[PERSON_NAME] Art and Projects Antoz the Ant Studio, by [PERSON_NAME], where ar…" at bounding box center [161, 124] width 275 height 57
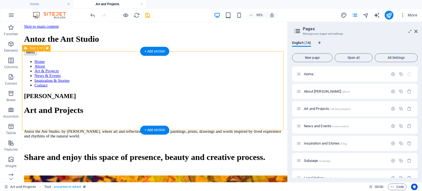
click at [122, 120] on div "[PERSON_NAME] Art and Projects Antoz the Ant Studio, by [PERSON_NAME], where ar…" at bounding box center [161, 124] width 275 height 57
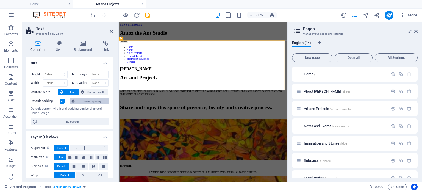
click at [91, 100] on span "Custom spacing" at bounding box center [91, 101] width 30 height 7
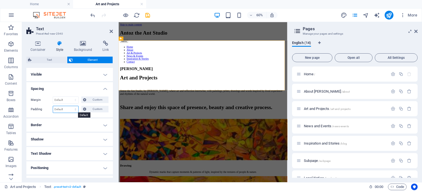
click at [75, 108] on select "Default px rem % vh vw Custom" at bounding box center [65, 109] width 25 height 7
click at [70, 106] on select "Default px rem % vh vw Custom" at bounding box center [65, 109] width 25 height 7
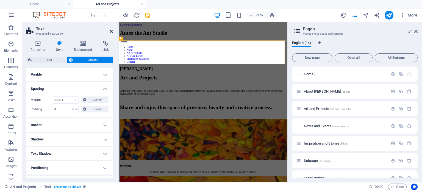
click at [110, 30] on icon at bounding box center [111, 31] width 3 height 4
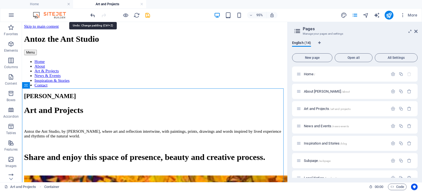
click at [93, 14] on icon "undo" at bounding box center [92, 15] width 6 height 6
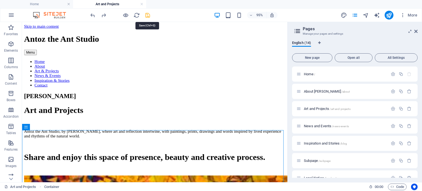
click at [149, 14] on icon "save" at bounding box center [147, 15] width 6 height 6
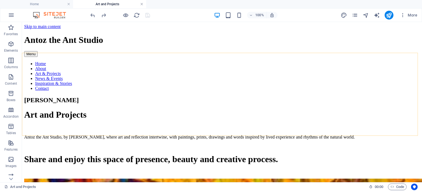
click at [142, 4] on link at bounding box center [141, 4] width 3 height 5
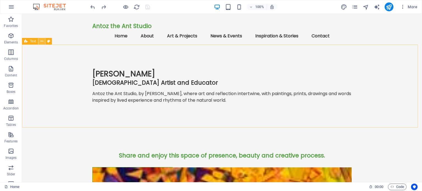
click at [42, 41] on icon at bounding box center [41, 41] width 3 height 6
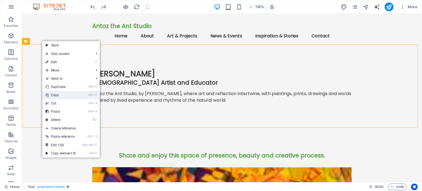
click at [56, 94] on link "Ctrl C Copy" at bounding box center [60, 95] width 37 height 8
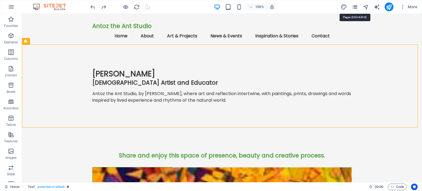
click at [355, 6] on icon "pages" at bounding box center [354, 7] width 6 height 6
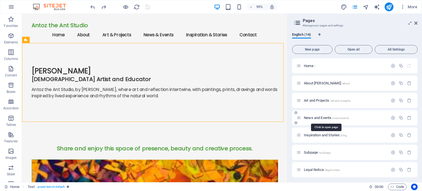
click at [313, 118] on span "News and Events /news-events" at bounding box center [326, 118] width 45 height 4
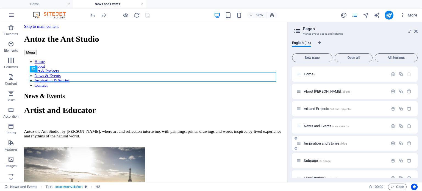
click at [312, 143] on span "Inspiration and Stories /blog" at bounding box center [325, 143] width 43 height 4
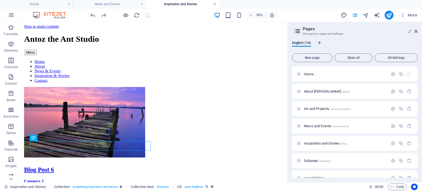
click at [140, 4] on link at bounding box center [141, 4] width 3 height 5
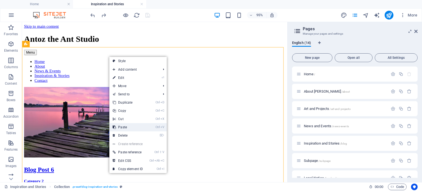
click at [127, 126] on link "Ctrl V Paste" at bounding box center [127, 127] width 37 height 8
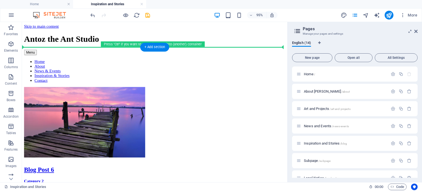
drag, startPoint x: 55, startPoint y: 82, endPoint x: 36, endPoint y: 51, distance: 36.3
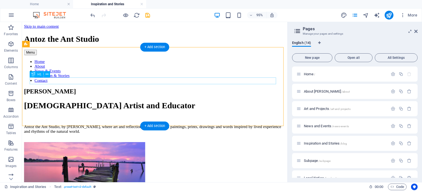
click at [65, 105] on div "[DEMOGRAPHIC_DATA] Artist and Educator" at bounding box center [161, 110] width 275 height 10
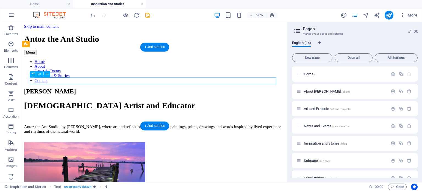
click at [99, 105] on div "[DEMOGRAPHIC_DATA] Artist and Educator" at bounding box center [161, 110] width 275 height 10
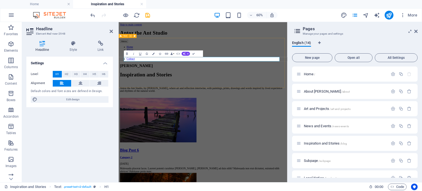
click at [261, 122] on div "[PERSON_NAME] Inspiration and Stories Antoz the Ant Studio, by [PERSON_NAME], w…" at bounding box center [259, 119] width 276 height 57
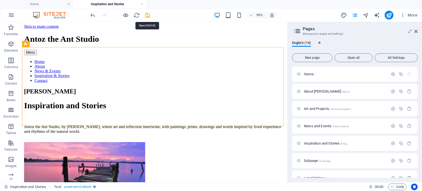
click at [147, 15] on icon "save" at bounding box center [147, 15] width 6 height 6
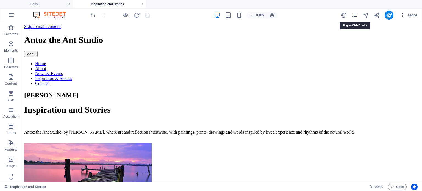
click at [354, 14] on icon "pages" at bounding box center [354, 15] width 6 height 6
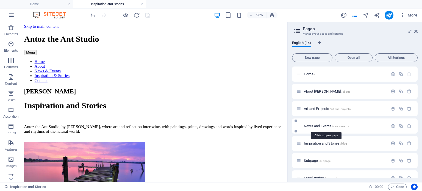
click at [309, 125] on span "News and Events /news-events" at bounding box center [326, 126] width 45 height 4
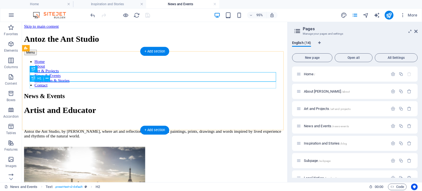
click at [70, 110] on div "Artist and Educator" at bounding box center [161, 115] width 275 height 10
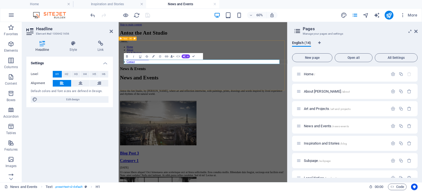
click at [178, 122] on div "News & Events News and Events Antoz the Ant Studio, by [PERSON_NAME], where art…" at bounding box center [259, 124] width 276 height 57
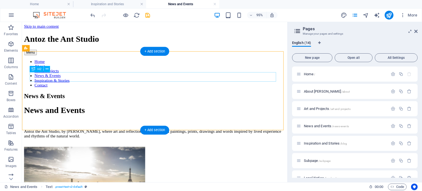
click at [76, 96] on div "News & Events" at bounding box center [161, 99] width 275 height 7
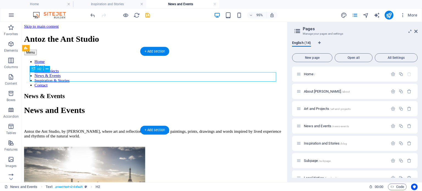
click at [80, 96] on div "News & Events" at bounding box center [161, 99] width 275 height 7
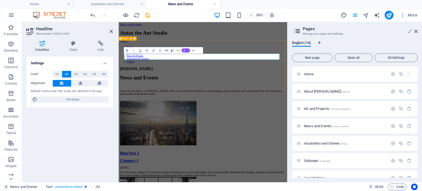
click at [169, 117] on div "[PERSON_NAME] News and Events Antoz the Ant Studio, by [PERSON_NAME], where art…" at bounding box center [259, 124] width 276 height 57
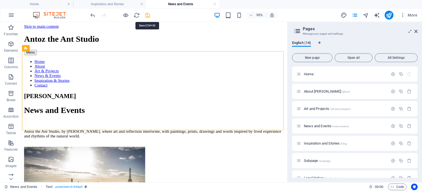
click at [148, 15] on icon "save" at bounding box center [147, 15] width 6 height 6
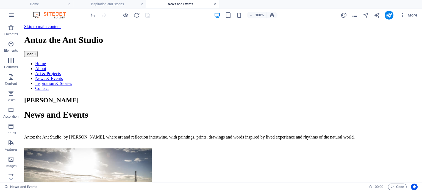
click at [214, 4] on link at bounding box center [214, 4] width 3 height 5
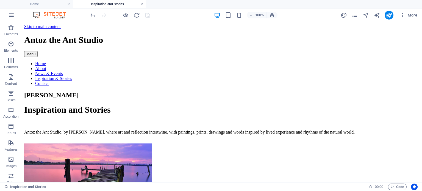
click at [142, 3] on link at bounding box center [141, 4] width 3 height 5
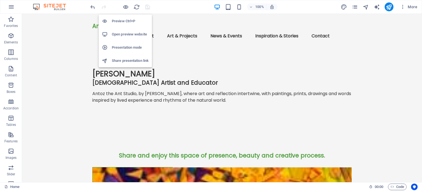
click at [124, 33] on h6 "Open preview website" at bounding box center [130, 34] width 37 height 7
click at [127, 33] on h6 "Open preview website" at bounding box center [130, 34] width 37 height 7
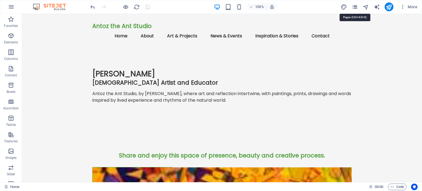
click at [357, 5] on icon "pages" at bounding box center [354, 7] width 6 height 6
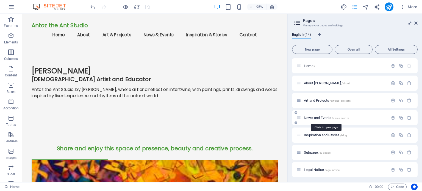
click at [320, 117] on span "News and Events /news-events" at bounding box center [326, 118] width 45 height 4
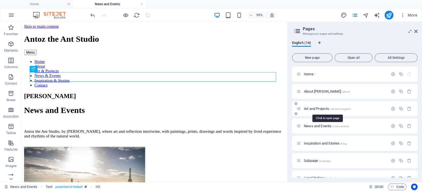
click at [311, 109] on span "Art and Projects /art-and-projects" at bounding box center [327, 109] width 47 height 4
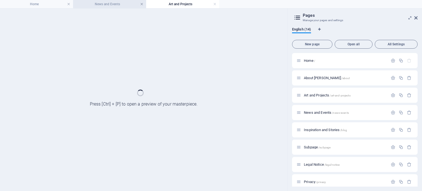
click at [141, 2] on link at bounding box center [141, 4] width 3 height 5
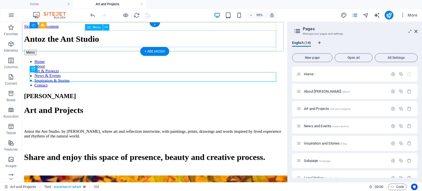
click at [157, 61] on nav "Home About Art & Projects News & Events Inspiration & Stories Contact" at bounding box center [161, 76] width 275 height 30
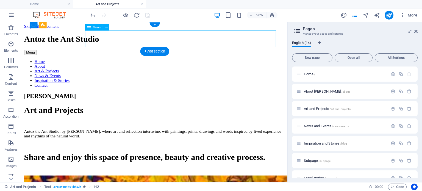
click at [157, 61] on nav "Home About Art & Projects News & Events Inspiration & Stories Contact" at bounding box center [161, 76] width 275 height 30
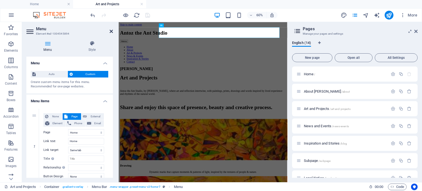
click at [111, 31] on icon at bounding box center [111, 31] width 3 height 4
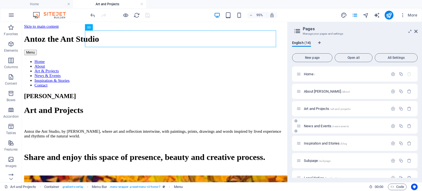
click at [316, 127] on span "News and Events /news-events" at bounding box center [326, 126] width 45 height 4
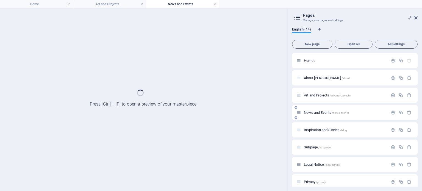
click at [316, 127] on div "Inspiration and Stories /blog" at bounding box center [341, 130] width 91 height 6
click at [141, 3] on link at bounding box center [141, 4] width 3 height 5
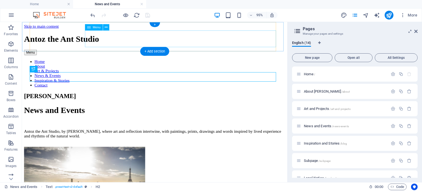
click at [200, 61] on nav "Home About Art & Projects News & Events Inspiration & Stories Contact" at bounding box center [161, 76] width 275 height 30
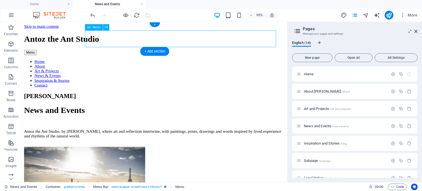
click at [200, 61] on nav "Home About Art & Projects News & Events Inspiration & Stories Contact" at bounding box center [161, 76] width 275 height 30
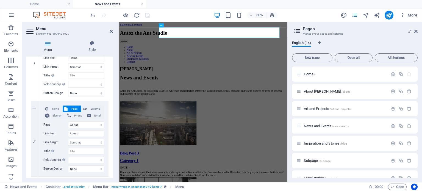
scroll to position [82, 0]
click at [110, 33] on icon at bounding box center [111, 31] width 3 height 4
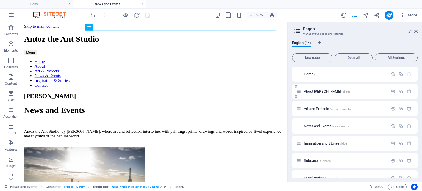
click at [312, 90] on span "About [PERSON_NAME] /about" at bounding box center [327, 91] width 46 height 4
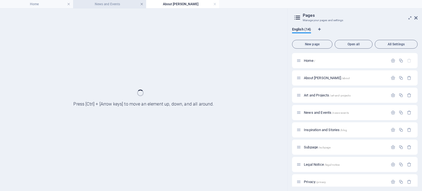
click at [140, 4] on link at bounding box center [141, 4] width 3 height 5
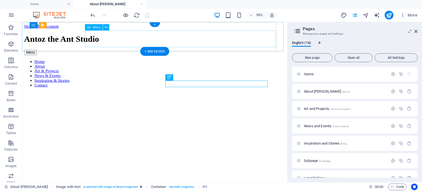
scroll to position [0, 0]
click at [195, 61] on nav "Home About Art & Projects News & Events Inspiration & Stories Contact" at bounding box center [161, 76] width 275 height 30
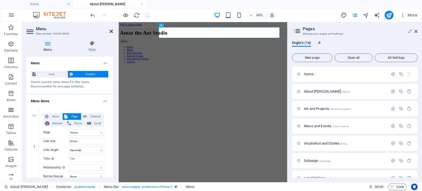
click at [112, 30] on icon at bounding box center [111, 31] width 3 height 4
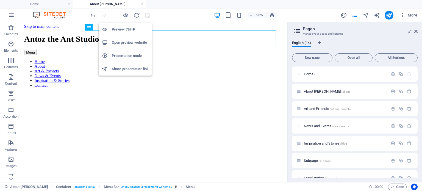
click at [123, 54] on h6 "Presentation mode" at bounding box center [130, 55] width 37 height 7
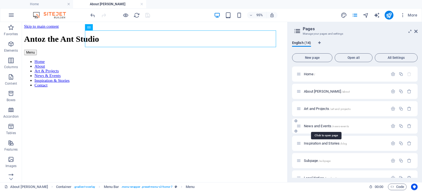
click at [313, 125] on span "News and Events /news-events" at bounding box center [326, 126] width 45 height 4
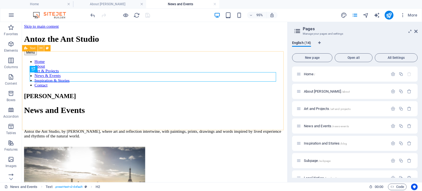
click at [40, 48] on icon at bounding box center [40, 47] width 3 height 5
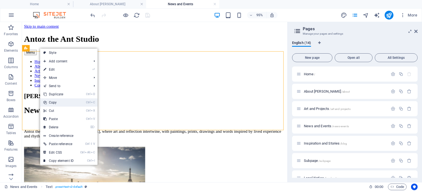
click at [56, 100] on link "Ctrl C Copy" at bounding box center [58, 102] width 37 height 8
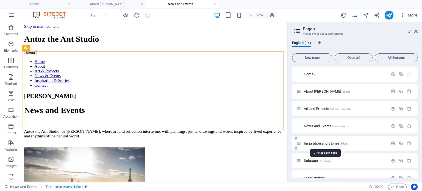
click at [320, 141] on span "Inspiration and Stories /blog" at bounding box center [325, 143] width 43 height 4
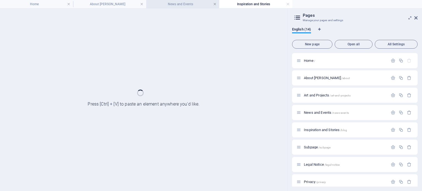
click at [214, 4] on link at bounding box center [214, 4] width 3 height 5
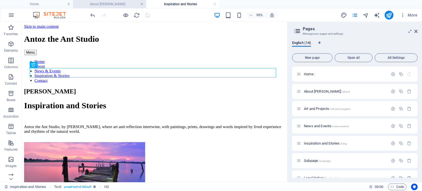
click at [140, 3] on link at bounding box center [141, 4] width 3 height 5
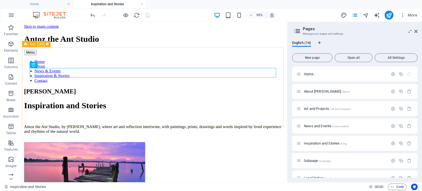
click at [40, 43] on icon at bounding box center [40, 43] width 3 height 5
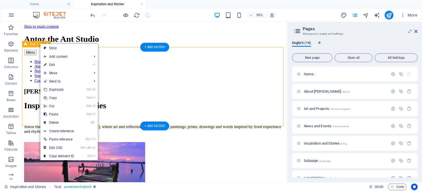
click at [114, 91] on div "[PERSON_NAME] Inspiration and Stories Antoz the Ant Studio, by [PERSON_NAME], w…" at bounding box center [161, 119] width 275 height 57
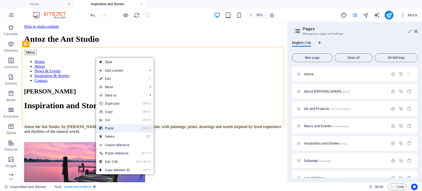
click at [113, 128] on link "Ctrl V Paste" at bounding box center [114, 128] width 37 height 8
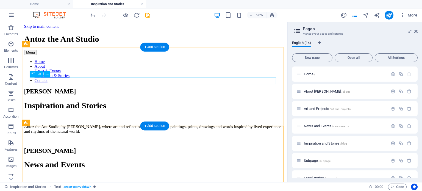
click at [86, 105] on div "Inspiration and Stories" at bounding box center [161, 110] width 275 height 10
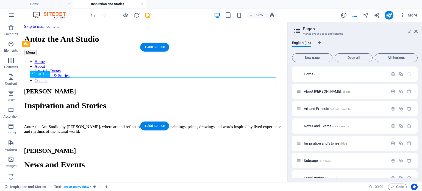
click at [86, 105] on div "Inspiration and Stories" at bounding box center [161, 110] width 275 height 10
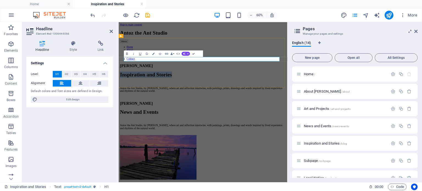
click at [195, 105] on h1 "Inspiration and Stories" at bounding box center [259, 110] width 276 height 10
drag, startPoint x: 195, startPoint y: 83, endPoint x: 124, endPoint y: 86, distance: 71.4
click at [124, 91] on div "[PERSON_NAME] Inspiration and Stories Antoz the Ant Studio, by [PERSON_NAME], w…" at bounding box center [259, 119] width 276 height 57
copy span "Inspiration and Stories"
click at [111, 32] on icon at bounding box center [111, 31] width 3 height 4
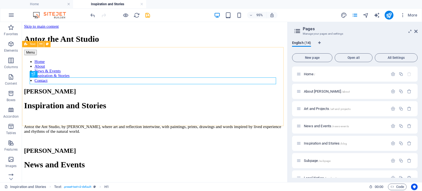
click at [40, 43] on icon at bounding box center [40, 43] width 3 height 5
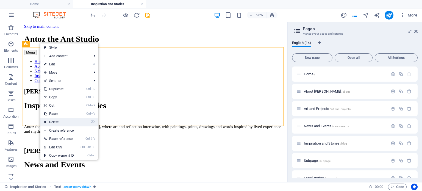
click at [58, 121] on link "⌦ Delete" at bounding box center [58, 122] width 37 height 8
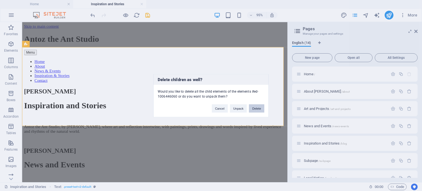
click at [258, 107] on button "Delete" at bounding box center [256, 108] width 15 height 8
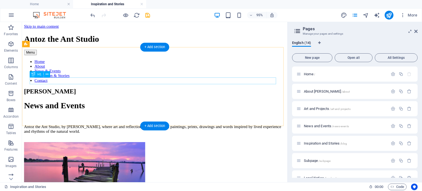
click at [55, 105] on div "News and Events" at bounding box center [161, 110] width 275 height 10
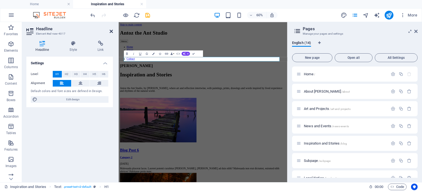
click at [111, 31] on icon at bounding box center [111, 31] width 3 height 4
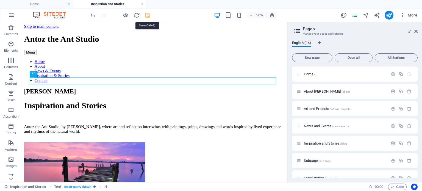
click at [148, 14] on icon "save" at bounding box center [147, 15] width 6 height 6
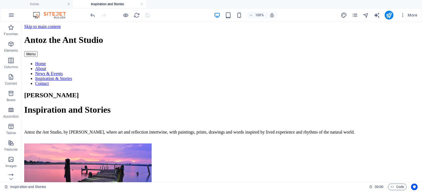
click at [142, 4] on link at bounding box center [141, 4] width 3 height 5
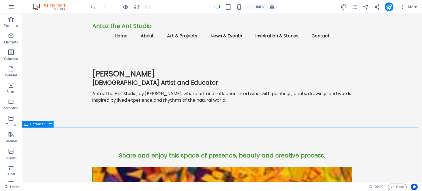
click at [49, 125] on icon at bounding box center [50, 124] width 3 height 6
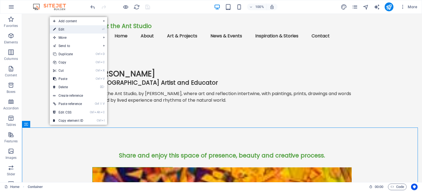
click at [62, 27] on link "⏎ Edit" at bounding box center [68, 29] width 37 height 8
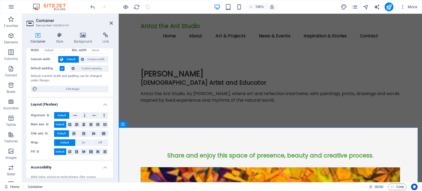
scroll to position [27, 0]
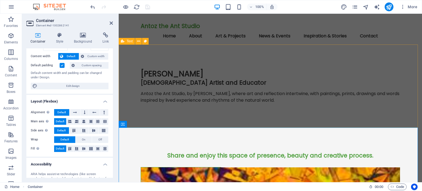
drag, startPoint x: 158, startPoint y: 127, endPoint x: 160, endPoint y: 114, distance: 13.0
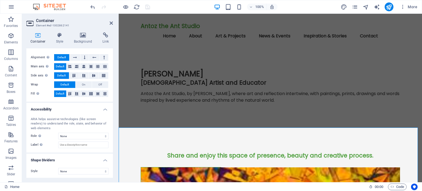
scroll to position [83, 0]
click at [110, 21] on icon at bounding box center [111, 23] width 3 height 4
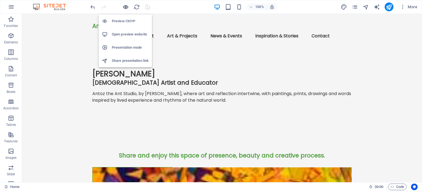
click at [124, 5] on icon "button" at bounding box center [125, 7] width 6 height 6
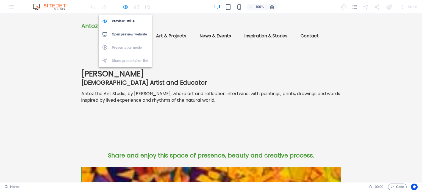
click at [125, 5] on icon "button" at bounding box center [125, 7] width 6 height 6
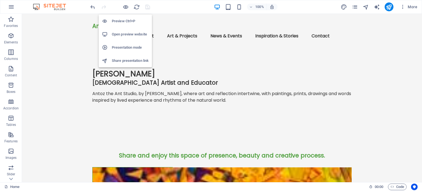
click at [124, 46] on h6 "Presentation mode" at bounding box center [130, 47] width 37 height 7
click at [123, 5] on icon "button" at bounding box center [125, 7] width 6 height 6
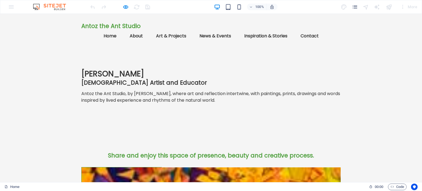
click at [121, 32] on link "Home" at bounding box center [110, 35] width 22 height 13
click at [147, 30] on link "About" at bounding box center [136, 35] width 22 height 13
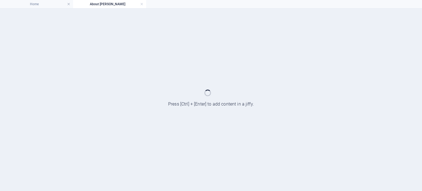
scroll to position [0, 0]
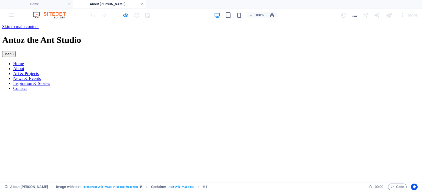
click at [141, 3] on link at bounding box center [141, 4] width 3 height 5
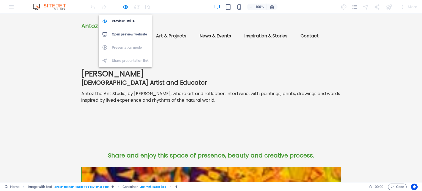
click at [123, 33] on h6 "Open preview website" at bounding box center [130, 34] width 37 height 7
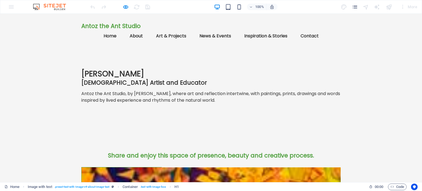
click at [121, 31] on link "Home" at bounding box center [110, 35] width 22 height 13
click at [235, 30] on link "News & Events" at bounding box center [215, 35] width 40 height 13
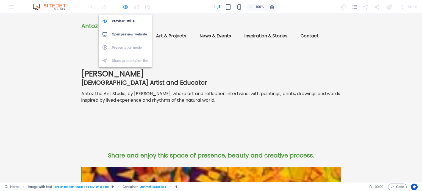
click at [125, 5] on icon "button" at bounding box center [125, 7] width 6 height 6
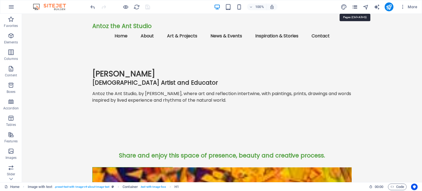
click at [353, 6] on icon "pages" at bounding box center [354, 7] width 6 height 6
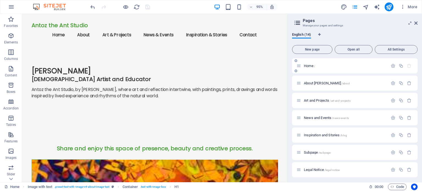
click at [311, 62] on div "Home /" at bounding box center [354, 65] width 125 height 15
click at [311, 66] on span "Home /" at bounding box center [309, 66] width 11 height 4
click at [304, 65] on span "Home /" at bounding box center [309, 66] width 11 height 4
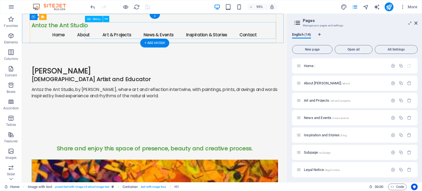
click at [159, 30] on nav "Home About Art & Projects News & Events Inspiration & Stories Contact" at bounding box center [161, 35] width 259 height 13
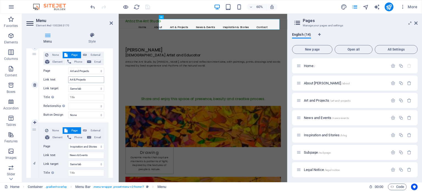
scroll to position [220, 0]
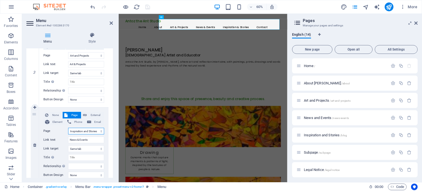
click at [79, 130] on select "Home About [PERSON_NAME] Art and Projects News and Events Inspiration and Stori…" at bounding box center [86, 131] width 36 height 7
click at [68, 128] on select "Home About [PERSON_NAME] Art and Projects News and Events Inspiration and Stori…" at bounding box center [86, 131] width 36 height 7
click at [111, 22] on icon at bounding box center [111, 23] width 3 height 4
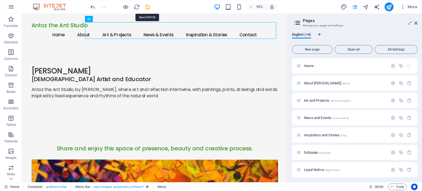
click at [149, 5] on icon "save" at bounding box center [147, 7] width 6 height 6
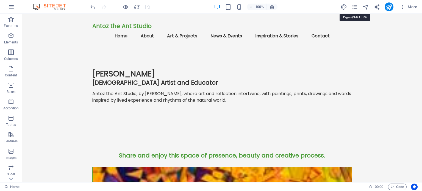
click at [355, 7] on icon "pages" at bounding box center [354, 7] width 6 height 6
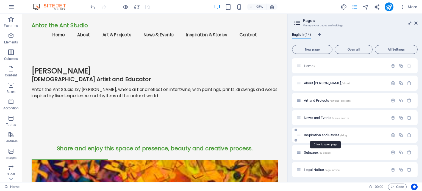
click at [317, 133] on span "Inspiration and Stories /blog" at bounding box center [325, 135] width 43 height 4
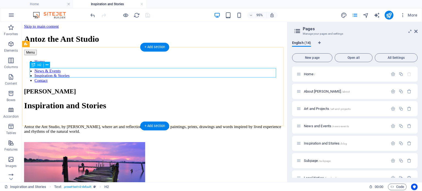
scroll to position [0, 0]
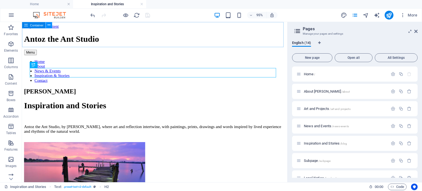
click at [50, 26] on icon at bounding box center [48, 24] width 3 height 5
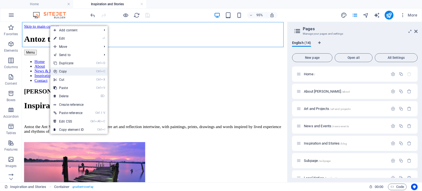
click at [63, 70] on link "Ctrl C Copy" at bounding box center [68, 71] width 37 height 8
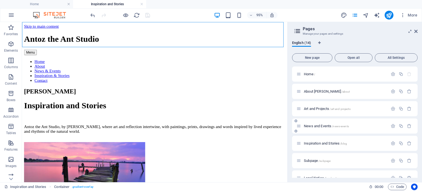
click at [307, 125] on span "News and Events /news-events" at bounding box center [326, 126] width 45 height 4
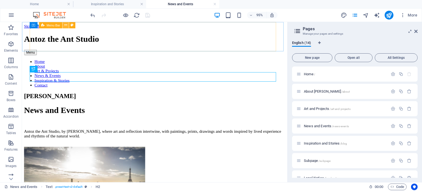
click at [65, 24] on icon at bounding box center [65, 24] width 3 height 5
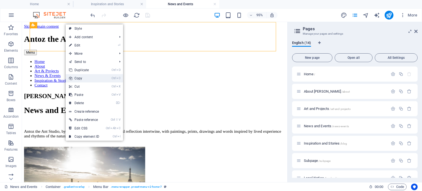
click at [78, 77] on link "Ctrl C Copy" at bounding box center [84, 78] width 37 height 8
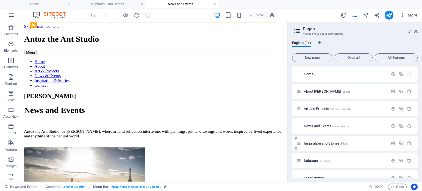
click at [314, 143] on span "Inspiration and Stories /blog" at bounding box center [325, 143] width 43 height 4
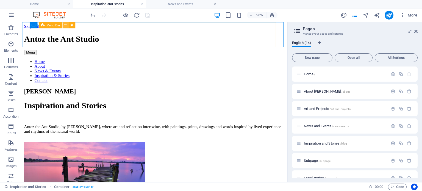
click at [65, 25] on icon at bounding box center [65, 24] width 3 height 5
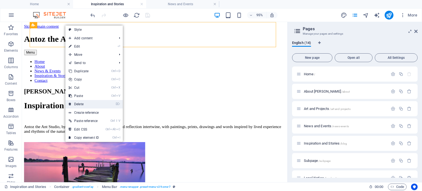
click at [79, 104] on link "⌦ Delete" at bounding box center [83, 104] width 37 height 8
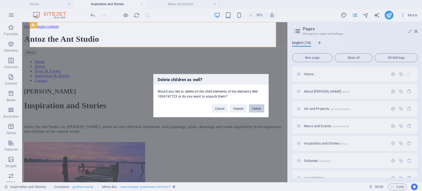
click at [260, 109] on button "Delete" at bounding box center [256, 108] width 15 height 8
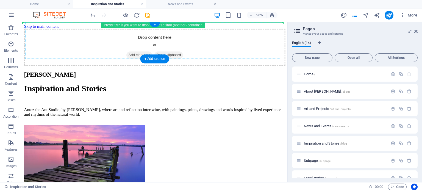
drag, startPoint x: 58, startPoint y: 172, endPoint x: 33, endPoint y: 35, distance: 139.8
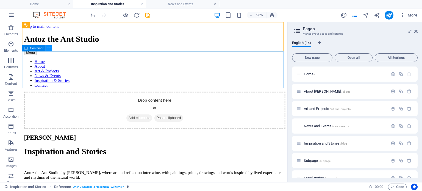
click at [47, 47] on button at bounding box center [49, 48] width 6 height 6
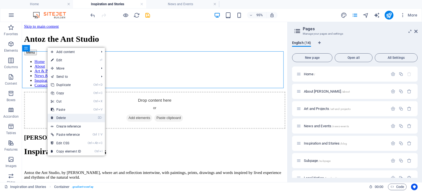
click at [64, 117] on link "⌦ Delete" at bounding box center [65, 118] width 37 height 8
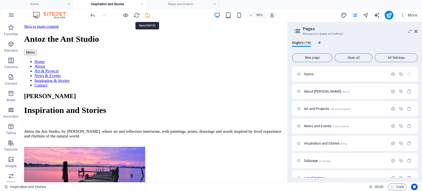
click at [148, 14] on icon "save" at bounding box center [147, 15] width 6 height 6
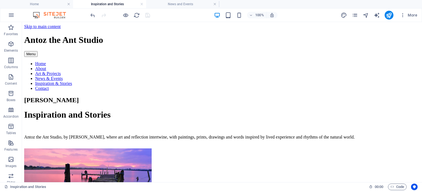
click at [141, 4] on link at bounding box center [141, 4] width 3 height 5
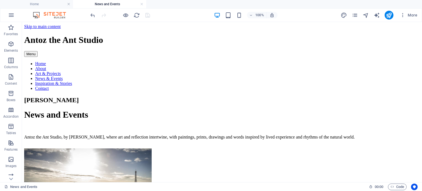
click at [141, 4] on link at bounding box center [141, 4] width 3 height 5
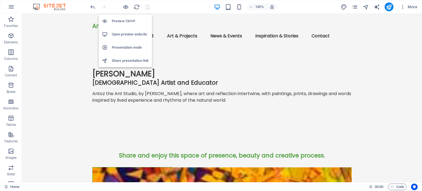
click at [125, 32] on h6 "Open preview website" at bounding box center [130, 34] width 37 height 7
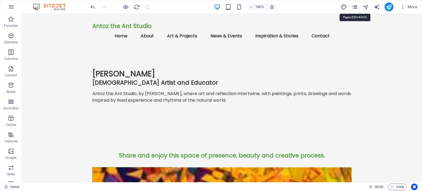
click at [355, 5] on icon "pages" at bounding box center [354, 7] width 6 height 6
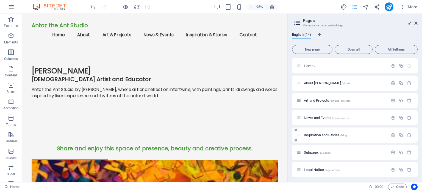
click at [328, 133] on div "Inspiration and Stories /blog" at bounding box center [341, 135] width 91 height 6
click at [328, 134] on span "Inspiration and Stories /blog" at bounding box center [325, 135] width 43 height 4
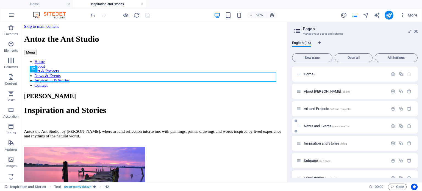
click at [295, 130] on icon at bounding box center [295, 130] width 3 height 3
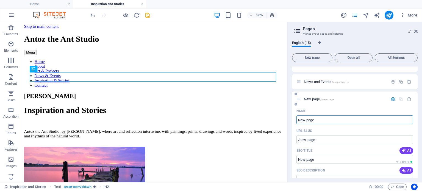
scroll to position [27, 0]
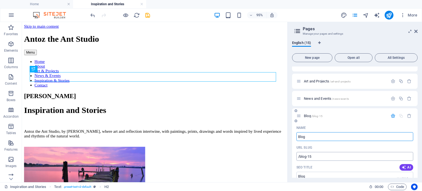
click at [317, 156] on input "/blog-15" at bounding box center [354, 156] width 117 height 9
click at [409, 115] on icon "button" at bounding box center [409, 115] width 5 height 5
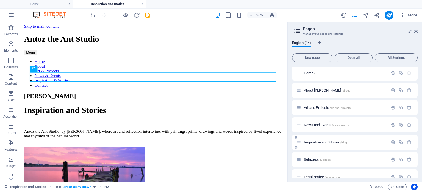
scroll to position [0, 0]
click at [400, 74] on icon "button" at bounding box center [400, 74] width 5 height 5
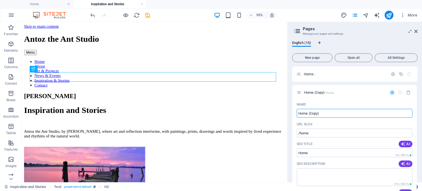
click at [300, 95] on div "Home / Home (Copy) /home Name Home (Copy) ​ URL SLUG /home ​ SEO Title AI Home …" at bounding box center [354, 186] width 125 height 240
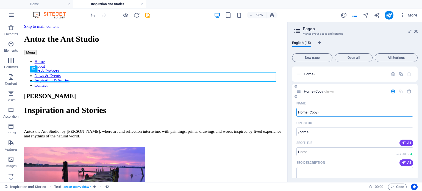
click at [391, 91] on icon "button" at bounding box center [392, 91] width 5 height 5
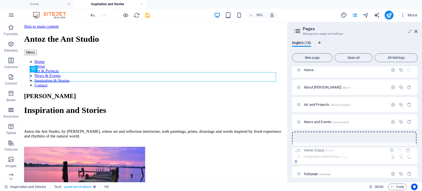
scroll to position [5, 0]
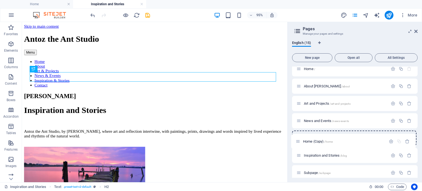
drag, startPoint x: 301, startPoint y: 92, endPoint x: 300, endPoint y: 144, distance: 51.6
click at [300, 144] on div "Home / Home (Copy) /home About [PERSON_NAME] /about Art and Projects /art-and-p…" at bounding box center [354, 189] width 125 height 257
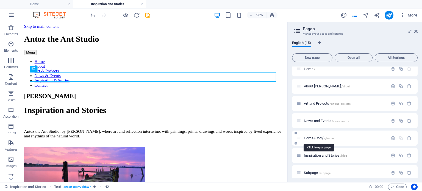
click at [315, 138] on span "Home (Copy) /home" at bounding box center [319, 138] width 30 height 4
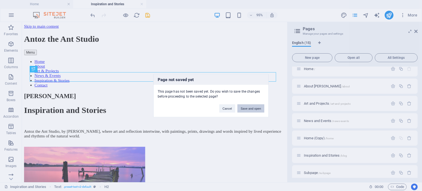
click at [245, 106] on button "Save and open" at bounding box center [250, 108] width 27 height 8
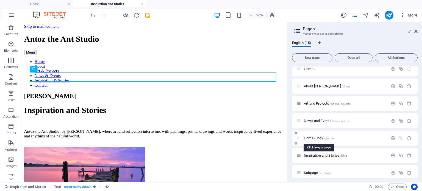
click at [315, 137] on span "Home (Copy) /home" at bounding box center [319, 138] width 30 height 4
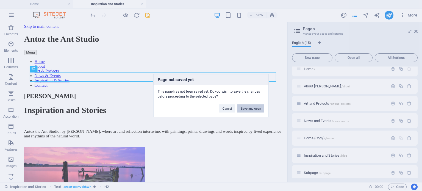
click at [256, 107] on button "Save and open" at bounding box center [250, 108] width 27 height 8
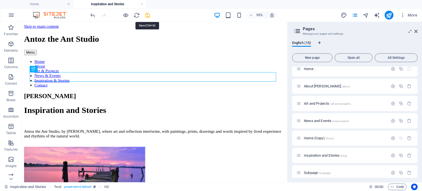
click at [147, 14] on icon "save" at bounding box center [147, 15] width 6 height 6
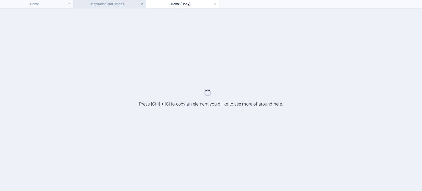
click at [141, 3] on link at bounding box center [141, 4] width 3 height 5
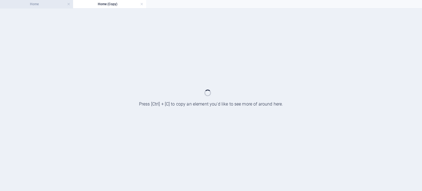
click at [55, 5] on h4 "Home" at bounding box center [36, 4] width 73 height 6
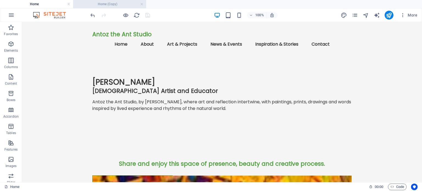
click at [115, 2] on h4 "Home (Copy)" at bounding box center [109, 4] width 73 height 6
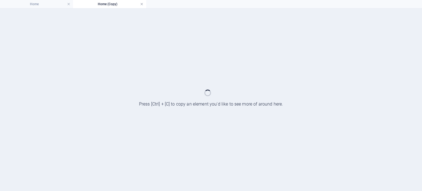
click at [141, 4] on link at bounding box center [141, 4] width 3 height 5
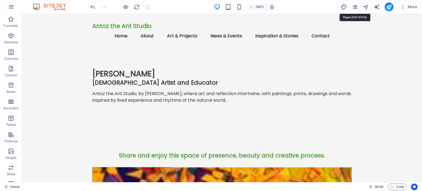
click at [356, 6] on icon "pages" at bounding box center [354, 7] width 6 height 6
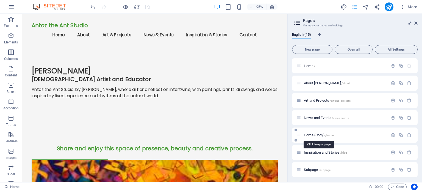
click at [324, 136] on span "Home (Copy) /home" at bounding box center [319, 135] width 30 height 4
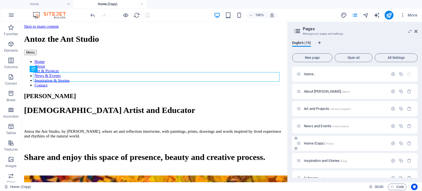
scroll to position [0, 0]
click at [317, 160] on span "Inspiration and Stories /blog" at bounding box center [325, 160] width 43 height 4
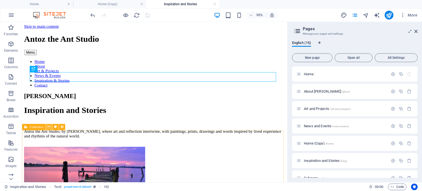
click at [49, 127] on icon at bounding box center [48, 126] width 3 height 5
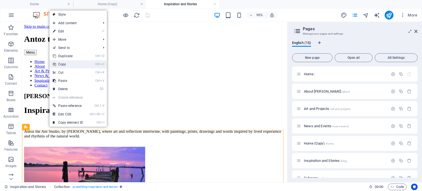
click at [64, 64] on link "Ctrl C Copy" at bounding box center [67, 64] width 37 height 8
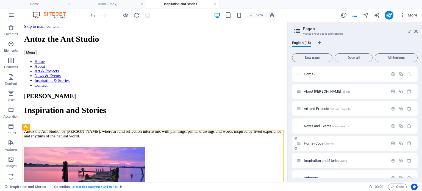
click at [321, 144] on span "Home (Copy) /home" at bounding box center [319, 143] width 30 height 4
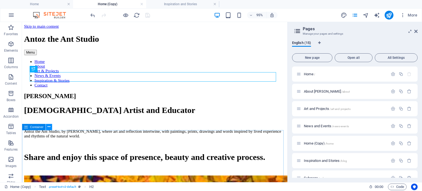
click at [49, 127] on icon at bounding box center [48, 126] width 3 height 5
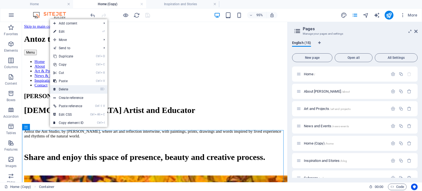
click at [62, 89] on link "⌦ Delete" at bounding box center [68, 89] width 37 height 8
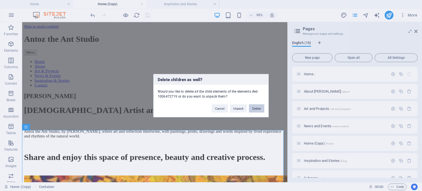
click at [257, 106] on button "Delete" at bounding box center [256, 108] width 15 height 8
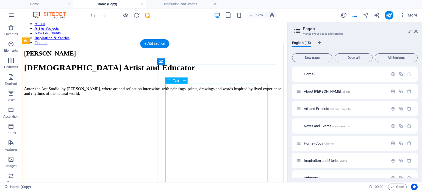
scroll to position [52, 0]
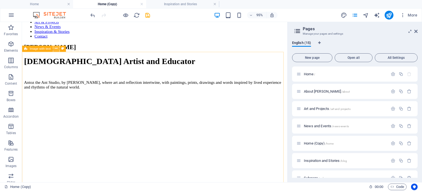
click at [56, 47] on icon at bounding box center [56, 48] width 3 height 5
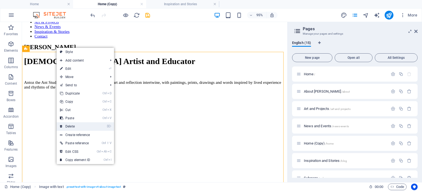
click at [74, 127] on link "⌦ Delete" at bounding box center [75, 126] width 37 height 8
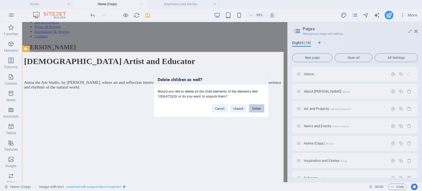
drag, startPoint x: 256, startPoint y: 110, endPoint x: 245, endPoint y: 92, distance: 20.3
click at [256, 110] on button "Delete" at bounding box center [256, 108] width 15 height 8
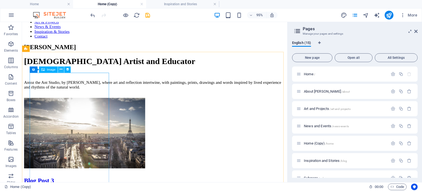
click at [61, 69] on icon at bounding box center [60, 69] width 3 height 5
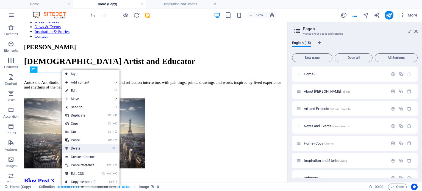
click at [79, 148] on link "⌦ Delete" at bounding box center [80, 148] width 37 height 8
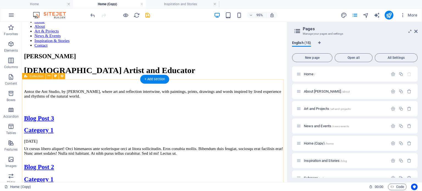
scroll to position [0, 0]
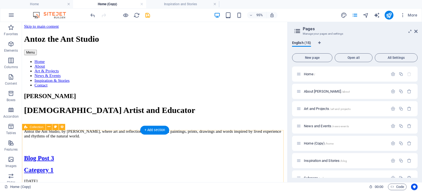
click at [50, 126] on icon at bounding box center [48, 126] width 3 height 5
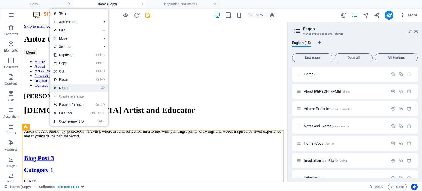
click at [65, 88] on link "⌦ Delete" at bounding box center [68, 88] width 37 height 8
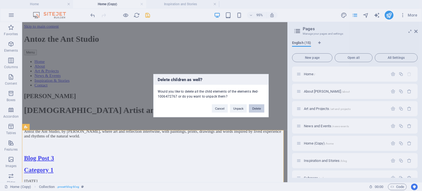
click at [253, 108] on button "Delete" at bounding box center [256, 108] width 15 height 8
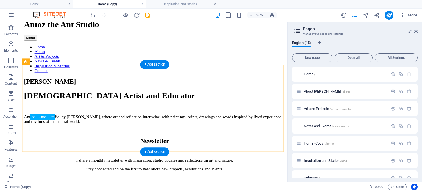
scroll to position [27, 0]
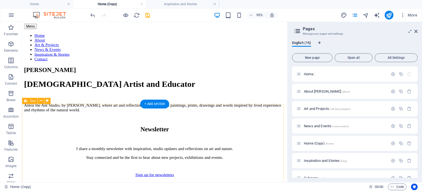
click at [84, 131] on div "Newsletter I share a monthly newsletter with inspiration, studio updates and re…" at bounding box center [161, 158] width 275 height 54
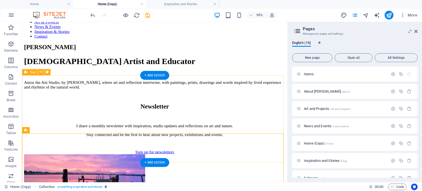
scroll to position [72, 0]
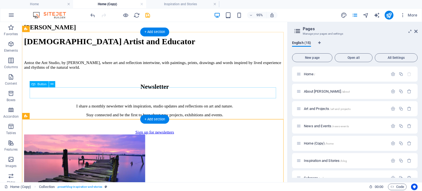
click at [66, 135] on div "Sign up for newsletters" at bounding box center [161, 137] width 275 height 5
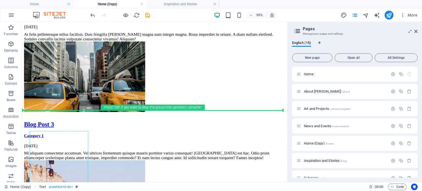
scroll to position [549, 0]
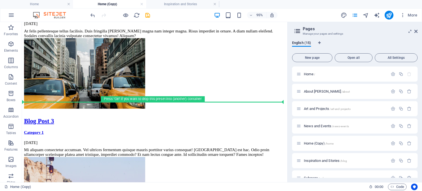
drag, startPoint x: 54, startPoint y: 124, endPoint x: 53, endPoint y: 107, distance: 16.8
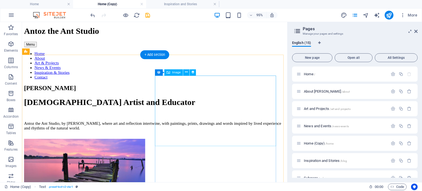
scroll to position [0, 0]
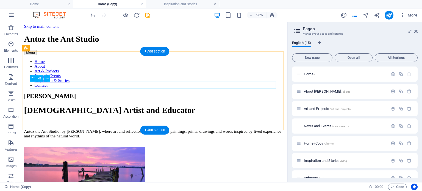
click at [108, 110] on div "[DEMOGRAPHIC_DATA] Artist and Educator" at bounding box center [161, 115] width 275 height 10
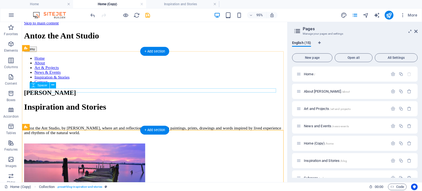
scroll to position [27, 0]
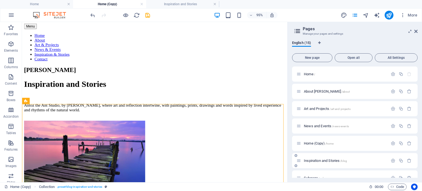
click at [326, 161] on span "Inspiration and Stories /blog" at bounding box center [325, 160] width 43 height 4
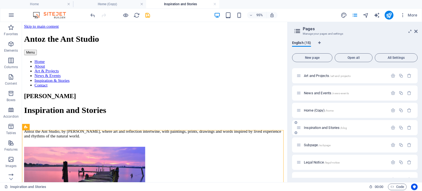
scroll to position [55, 0]
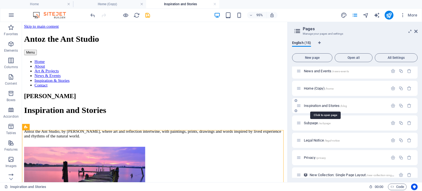
click at [321, 104] on span "Inspiration and Stories /blog" at bounding box center [325, 105] width 43 height 4
click at [393, 105] on icon "button" at bounding box center [392, 105] width 5 height 5
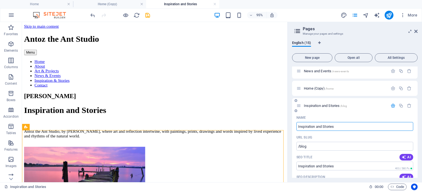
drag, startPoint x: 338, startPoint y: 126, endPoint x: 296, endPoint y: 126, distance: 41.7
click at [296, 126] on input "Inspiration and Stories" at bounding box center [354, 126] width 117 height 9
click at [390, 103] on icon "button" at bounding box center [392, 105] width 5 height 5
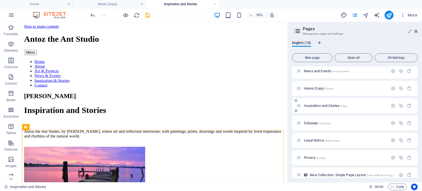
click at [350, 106] on p "Inspiration and Stories /blog" at bounding box center [345, 106] width 82 height 4
click at [390, 105] on icon "button" at bounding box center [392, 105] width 5 height 5
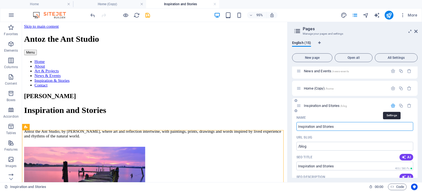
click at [390, 106] on icon "button" at bounding box center [392, 105] width 5 height 5
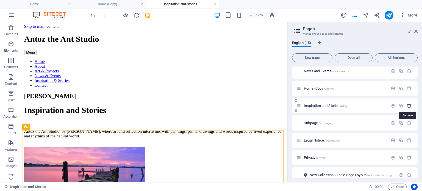
click at [407, 105] on icon "button" at bounding box center [409, 105] width 5 height 5
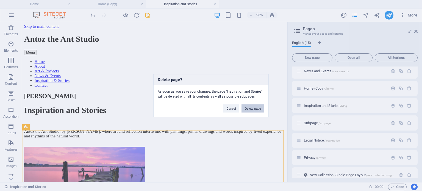
drag, startPoint x: 255, startPoint y: 108, endPoint x: 276, endPoint y: 99, distance: 22.9
click at [255, 108] on button "Delete page" at bounding box center [252, 108] width 23 height 8
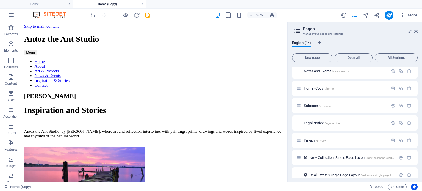
scroll to position [27, 0]
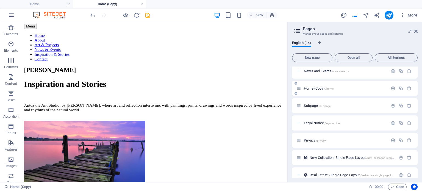
click at [311, 90] on span "Home (Copy) /home" at bounding box center [319, 88] width 30 height 4
click at [391, 89] on icon "button" at bounding box center [392, 88] width 5 height 5
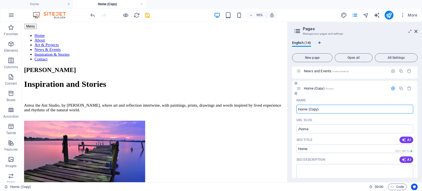
drag, startPoint x: 323, startPoint y: 107, endPoint x: 296, endPoint y: 108, distance: 26.4
click at [296, 108] on input "Home (Copy)" at bounding box center [354, 109] width 117 height 9
click at [310, 128] on input "/home" at bounding box center [354, 128] width 117 height 9
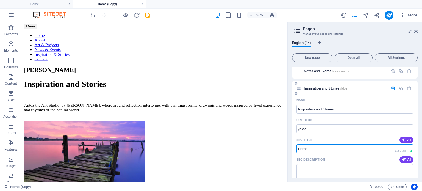
click at [316, 149] on input "Home" at bounding box center [354, 148] width 117 height 9
drag, startPoint x: 315, startPoint y: 148, endPoint x: 297, endPoint y: 149, distance: 18.1
click at [297, 149] on input "Home" at bounding box center [354, 148] width 117 height 9
paste input "Inspiration and Stories"
click at [393, 88] on icon "button" at bounding box center [392, 88] width 5 height 5
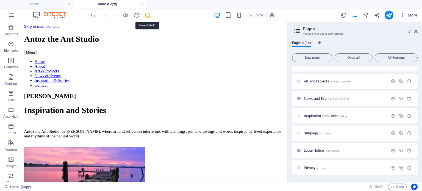
click at [149, 14] on icon "save" at bounding box center [147, 15] width 6 height 6
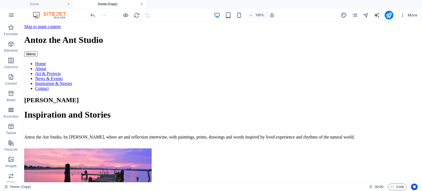
click at [141, 4] on link at bounding box center [141, 4] width 3 height 5
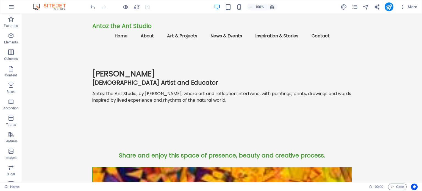
click at [355, 5] on icon "pages" at bounding box center [354, 7] width 6 height 6
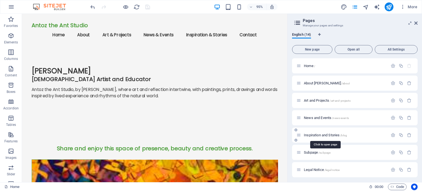
click at [327, 136] on span "Inspiration and Stories /blog" at bounding box center [325, 135] width 43 height 4
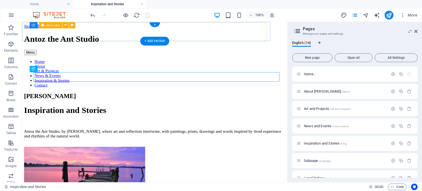
scroll to position [0, 0]
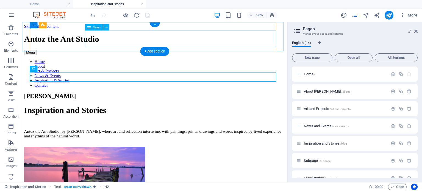
click at [165, 61] on nav "Home About Art & Projects News & Events Inspiration & Stories Contact" at bounding box center [161, 76] width 275 height 30
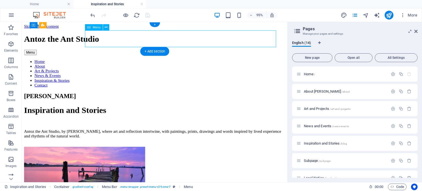
click at [165, 61] on nav "Home About Art & Projects News & Events Inspiration & Stories Contact" at bounding box center [161, 76] width 275 height 30
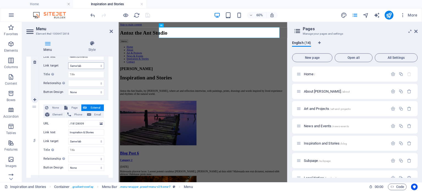
scroll to position [329, 0]
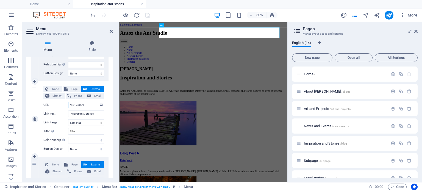
click at [78, 105] on input "/18128009" at bounding box center [86, 105] width 36 height 7
click at [75, 88] on span "Page" at bounding box center [74, 89] width 10 height 7
click at [77, 105] on select "Home About [PERSON_NAME] Art and Projects News and Events Inspiration and Stori…" at bounding box center [86, 105] width 36 height 7
click at [68, 102] on select "Home About [PERSON_NAME] Art and Projects News and Events Inspiration and Stori…" at bounding box center [86, 105] width 36 height 7
click at [111, 29] on icon at bounding box center [111, 31] width 3 height 4
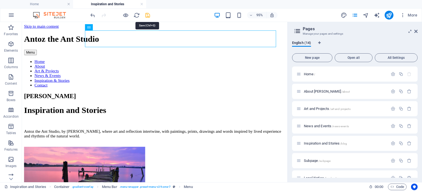
click at [146, 16] on icon "save" at bounding box center [147, 15] width 6 height 6
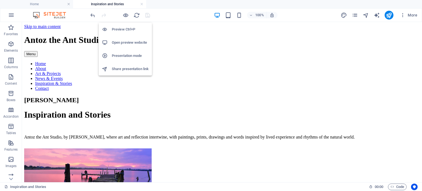
click at [125, 55] on h6 "Presentation mode" at bounding box center [130, 55] width 37 height 7
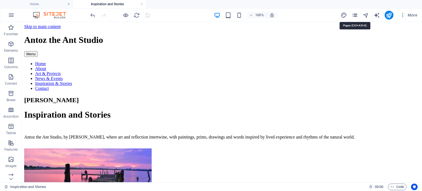
click at [355, 14] on icon "pages" at bounding box center [354, 15] width 6 height 6
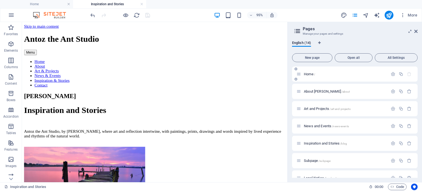
click at [311, 76] on div "Home /" at bounding box center [341, 74] width 91 height 6
click at [310, 73] on span "Home /" at bounding box center [309, 74] width 11 height 4
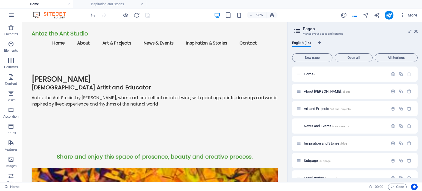
drag, startPoint x: 142, startPoint y: 4, endPoint x: 145, endPoint y: 7, distance: 4.7
click at [142, 4] on link at bounding box center [141, 4] width 3 height 5
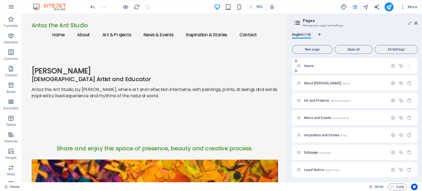
click at [311, 66] on span "Home /" at bounding box center [309, 66] width 11 height 4
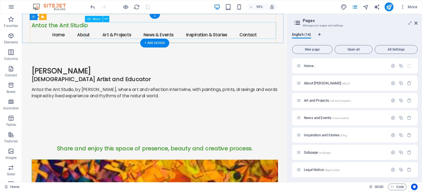
click at [156, 29] on nav "Home About Art & Projects News & Events Inspiration & Stories Contact" at bounding box center [161, 35] width 259 height 13
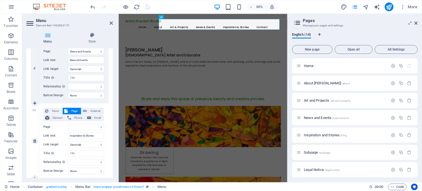
scroll to position [302, 0]
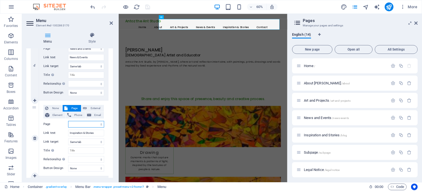
click at [76, 123] on select "Home About [PERSON_NAME] Art and Projects News and Events Inspiration and Stori…" at bounding box center [86, 124] width 36 height 7
click at [68, 121] on select "Home About [PERSON_NAME] Art and Projects News and Events Inspiration and Stori…" at bounding box center [86, 124] width 36 height 7
click at [110, 23] on icon at bounding box center [111, 23] width 3 height 4
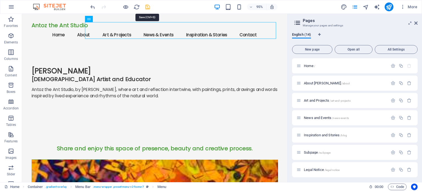
click at [149, 6] on icon "save" at bounding box center [147, 7] width 6 height 6
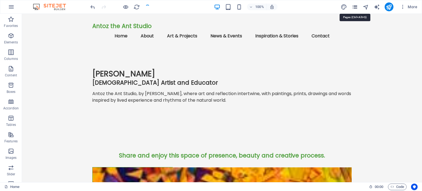
click at [355, 5] on icon "pages" at bounding box center [354, 7] width 6 height 6
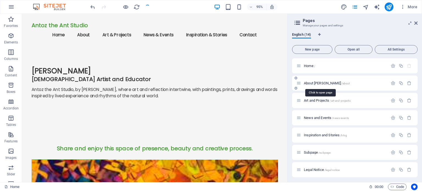
click at [318, 83] on span "About [PERSON_NAME] /about" at bounding box center [327, 83] width 46 height 4
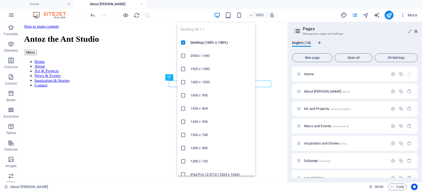
scroll to position [0, 0]
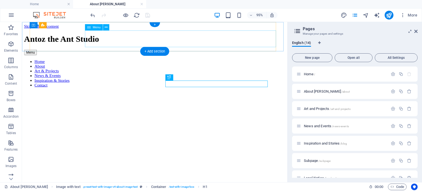
click at [161, 61] on nav "Home About Art & Projects News & Events Inspiration & Stories Contact" at bounding box center [161, 76] width 275 height 30
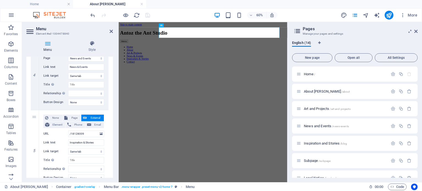
scroll to position [302, 0]
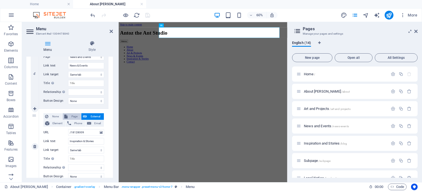
click at [74, 114] on span "Page" at bounding box center [74, 116] width 10 height 7
click at [79, 132] on select "Home About [PERSON_NAME] Art and Projects News and Events Inspiration and Stori…" at bounding box center [86, 132] width 36 height 7
click at [68, 129] on select "Home About [PERSON_NAME] Art and Projects News and Events Inspiration and Stori…" at bounding box center [86, 132] width 36 height 7
click at [110, 32] on icon at bounding box center [111, 31] width 3 height 4
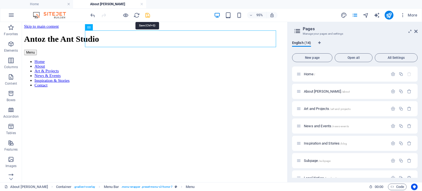
click at [149, 14] on icon "save" at bounding box center [147, 15] width 6 height 6
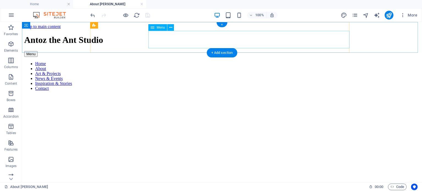
click at [222, 61] on nav "Home About Art & Projects News & Events Inspiration & Stories Contact" at bounding box center [221, 76] width 395 height 30
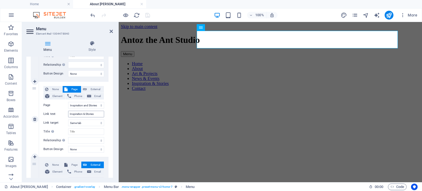
scroll to position [329, 0]
click at [110, 30] on icon at bounding box center [111, 31] width 3 height 4
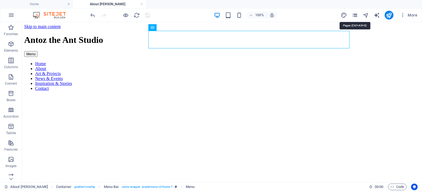
click at [353, 14] on icon "pages" at bounding box center [354, 15] width 6 height 6
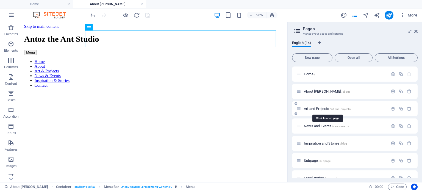
click at [317, 108] on span "Art and Projects /art-and-projects" at bounding box center [327, 109] width 47 height 4
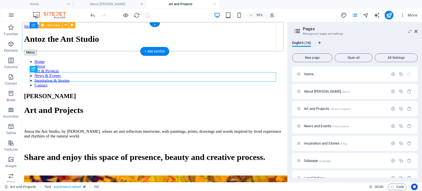
scroll to position [0, 0]
click at [161, 61] on nav "Home About Art & Projects News & Events Inspiration & Stories Contact" at bounding box center [161, 76] width 275 height 30
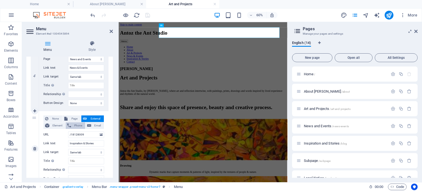
scroll to position [302, 0]
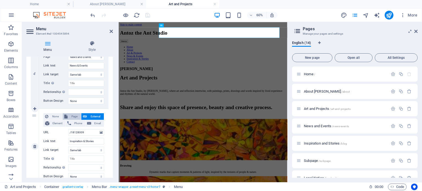
click at [73, 115] on span "Page" at bounding box center [74, 116] width 10 height 7
click at [81, 131] on select "Home About [PERSON_NAME] Art and Projects News and Events Inspiration and Stori…" at bounding box center [86, 132] width 36 height 7
click at [68, 129] on select "Home About [PERSON_NAME] Art and Projects News and Events Inspiration and Stori…" at bounding box center [86, 132] width 36 height 7
click at [111, 30] on icon at bounding box center [111, 31] width 3 height 4
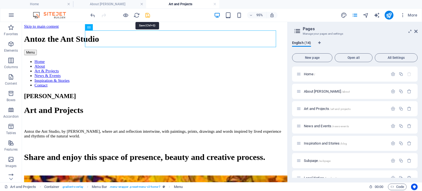
click at [147, 15] on icon "save" at bounding box center [147, 15] width 6 height 6
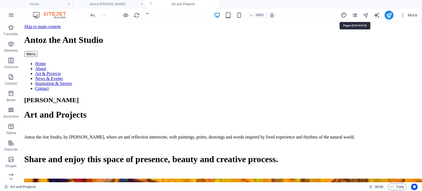
click at [352, 14] on icon "pages" at bounding box center [354, 15] width 6 height 6
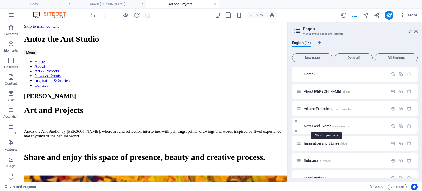
click at [316, 124] on span "News and Events /news-events" at bounding box center [326, 126] width 45 height 4
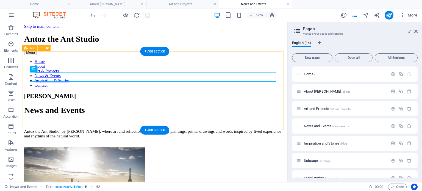
scroll to position [0, 0]
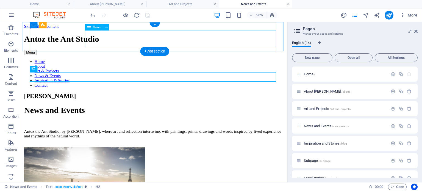
click at [152, 61] on nav "Home About Art & Projects News & Events Inspiration & Stories Contact" at bounding box center [161, 76] width 275 height 30
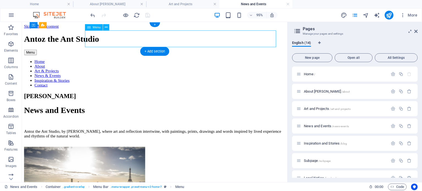
click at [152, 61] on nav "Home About Art & Projects News & Events Inspiration & Stories Contact" at bounding box center [161, 76] width 275 height 30
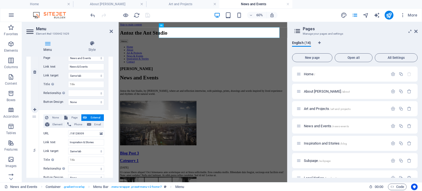
scroll to position [302, 0]
click at [70, 115] on span "Page" at bounding box center [74, 116] width 10 height 7
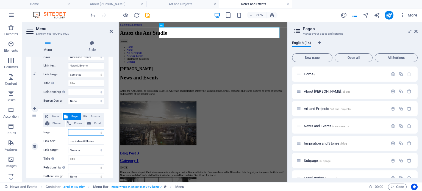
click at [75, 133] on select "Home About [PERSON_NAME] Art and Projects News and Events Inspiration and Stori…" at bounding box center [86, 132] width 36 height 7
click at [68, 129] on select "Home About [PERSON_NAME] Art and Projects News and Events Inspiration and Stori…" at bounding box center [86, 132] width 36 height 7
click at [92, 116] on span "External" at bounding box center [95, 116] width 14 height 7
click at [73, 115] on span "Page" at bounding box center [74, 116] width 10 height 7
click at [80, 131] on select "Home About [PERSON_NAME] Art and Projects News and Events Inspiration and Stori…" at bounding box center [86, 132] width 36 height 7
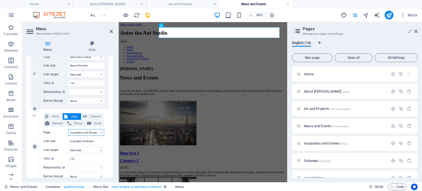
click at [68, 129] on select "Home About [PERSON_NAME] Art and Projects News and Events Inspiration and Stori…" at bounding box center [86, 132] width 36 height 7
click at [112, 30] on icon at bounding box center [111, 31] width 3 height 4
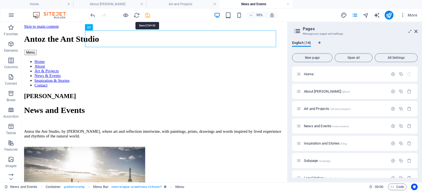
click at [147, 13] on icon "save" at bounding box center [147, 15] width 6 height 6
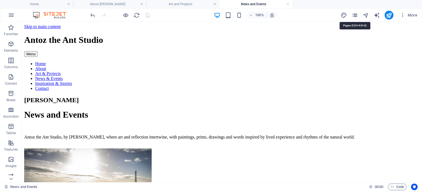
click at [356, 14] on icon "pages" at bounding box center [354, 15] width 6 height 6
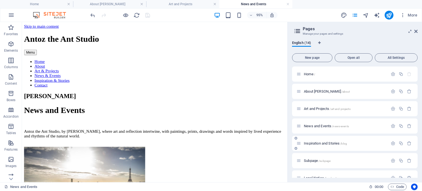
click at [315, 145] on div "Inspiration and Stories /blog" at bounding box center [341, 143] width 91 height 6
click at [314, 142] on span "Inspiration and Stories /blog" at bounding box center [325, 143] width 43 height 4
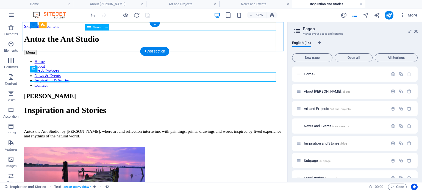
scroll to position [0, 0]
click at [162, 61] on nav "Home About Art & Projects News & Events Inspiration & Stories Contact" at bounding box center [161, 76] width 275 height 30
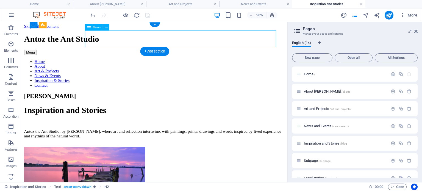
click at [162, 61] on nav "Home About Art & Projects News & Events Inspiration & Stories Contact" at bounding box center [161, 76] width 275 height 30
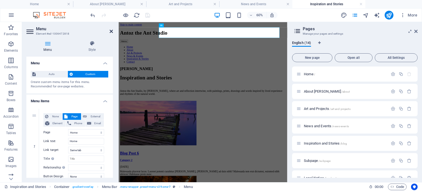
click at [111, 31] on icon at bounding box center [111, 31] width 3 height 4
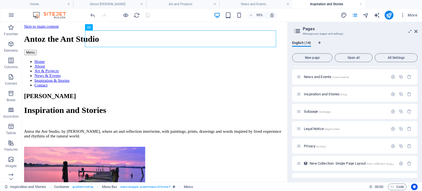
scroll to position [48, 0]
click at [312, 113] on span "Subpage /subpage" at bounding box center [317, 112] width 27 height 4
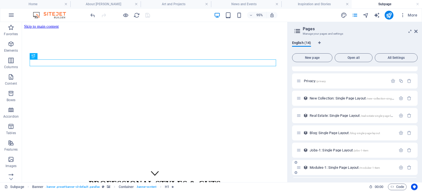
scroll to position [131, 0]
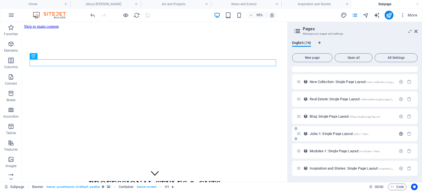
click at [399, 133] on icon "button" at bounding box center [400, 133] width 5 height 5
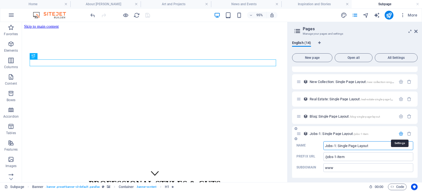
click at [399, 133] on icon "button" at bounding box center [400, 133] width 5 height 5
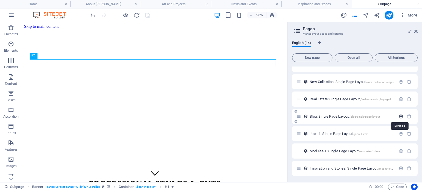
click at [399, 116] on icon "button" at bounding box center [400, 116] width 5 height 5
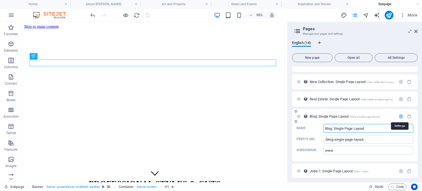
click at [399, 116] on icon "button" at bounding box center [400, 116] width 5 height 5
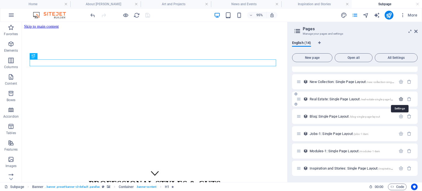
click at [399, 99] on icon "button" at bounding box center [400, 99] width 5 height 5
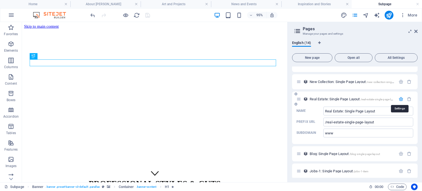
click at [399, 99] on icon "button" at bounding box center [400, 99] width 5 height 5
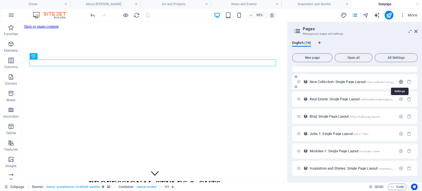
click at [398, 83] on icon "button" at bounding box center [400, 81] width 5 height 5
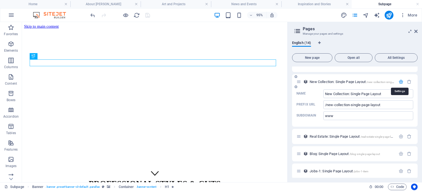
click at [398, 83] on icon "button" at bounding box center [400, 81] width 5 height 5
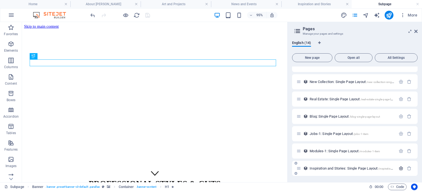
click at [399, 168] on icon "button" at bounding box center [400, 168] width 5 height 5
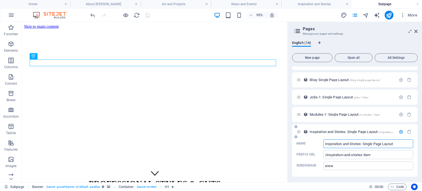
scroll to position [168, 0]
click at [400, 130] on icon "button" at bounding box center [400, 130] width 5 height 5
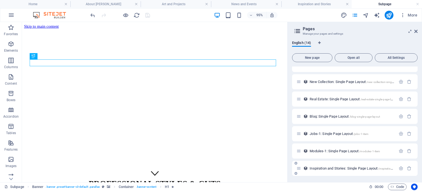
click at [322, 166] on span "Inspiration and Stories: Single Page Layout /inspiration-and-stories-item" at bounding box center [360, 168] width 103 height 4
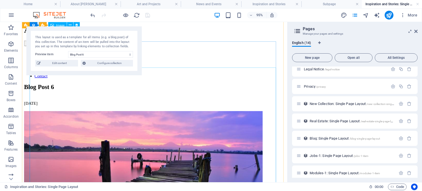
scroll to position [0, 0]
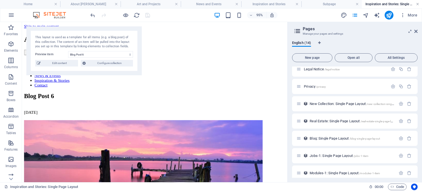
click at [416, 3] on link at bounding box center [417, 4] width 3 height 5
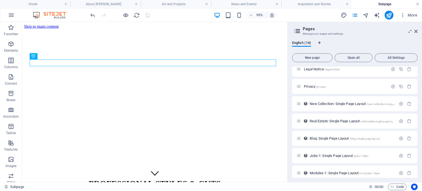
click at [418, 3] on link at bounding box center [417, 4] width 3 height 5
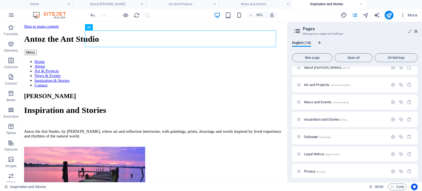
scroll to position [21, 0]
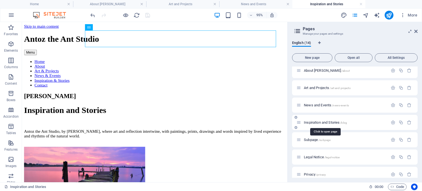
click at [317, 121] on span "Inspiration and Stories /blog" at bounding box center [325, 122] width 43 height 4
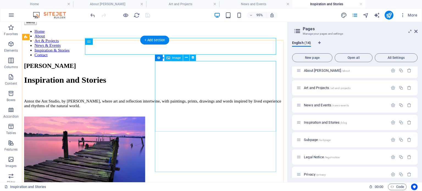
scroll to position [0, 0]
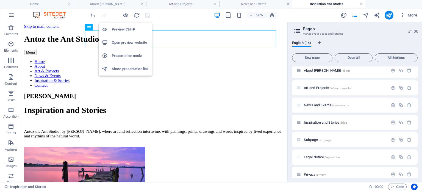
click at [124, 56] on h6 "Presentation mode" at bounding box center [130, 55] width 37 height 7
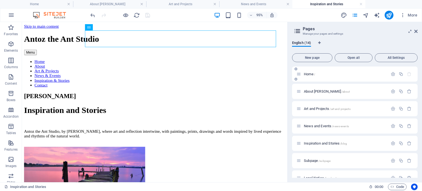
click at [309, 74] on span "Home /" at bounding box center [309, 74] width 11 height 4
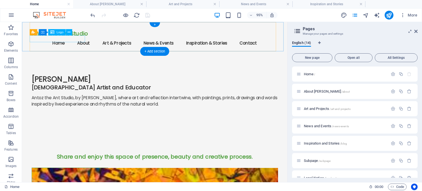
click at [66, 38] on div "Antoz the Ant Studio" at bounding box center [161, 34] width 259 height 7
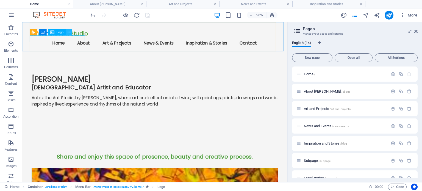
click at [69, 32] on icon at bounding box center [68, 31] width 3 height 5
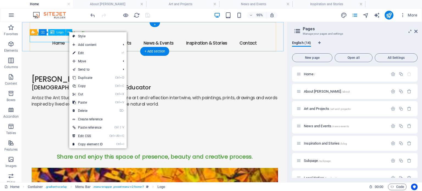
click at [58, 38] on div "Antoz the Ant Studio" at bounding box center [161, 34] width 259 height 7
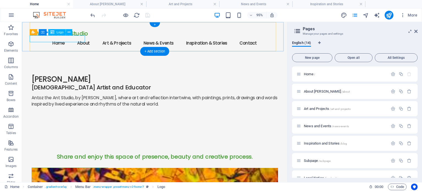
click at [62, 38] on div "Antoz the Ant Studio" at bounding box center [161, 34] width 259 height 7
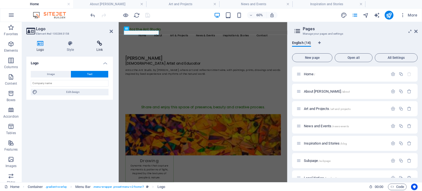
click at [100, 44] on icon at bounding box center [99, 43] width 27 height 5
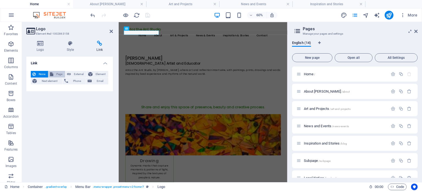
click at [58, 72] on span "Page" at bounding box center [59, 74] width 9 height 7
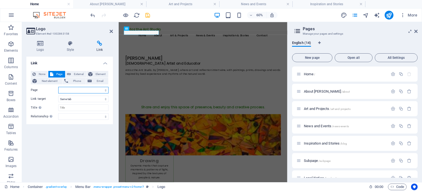
click at [76, 89] on select "Home About [PERSON_NAME] Art and Projects News and Events Inspiration and Stori…" at bounding box center [83, 90] width 50 height 7
click at [58, 87] on select "Home About [PERSON_NAME] Art and Projects News and Events Inspiration and Stori…" at bounding box center [83, 90] width 50 height 7
click at [110, 30] on icon at bounding box center [111, 31] width 3 height 4
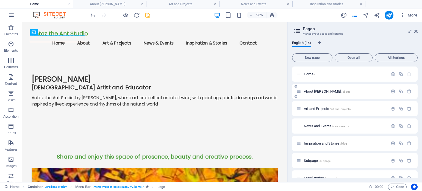
click at [317, 91] on span "About [PERSON_NAME] /about" at bounding box center [327, 91] width 46 height 4
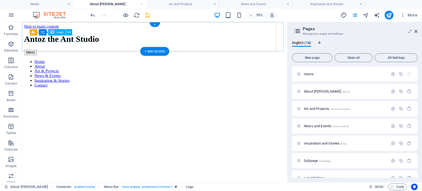
click at [66, 40] on div "Antoz the Ant Studio" at bounding box center [161, 40] width 275 height 10
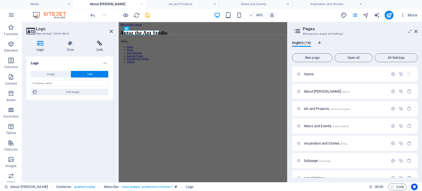
click at [99, 43] on icon at bounding box center [99, 43] width 27 height 5
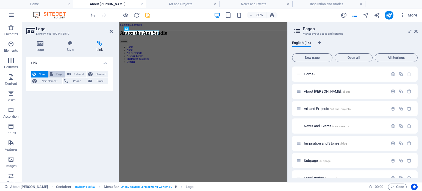
click at [56, 73] on span "Page" at bounding box center [59, 74] width 9 height 7
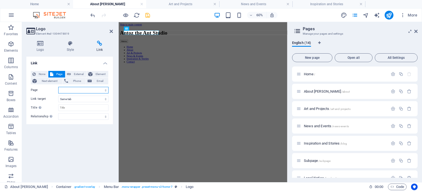
click at [66, 90] on select "Home About [PERSON_NAME] Art and Projects News and Events Inspiration and Stori…" at bounding box center [83, 90] width 50 height 7
click at [58, 87] on select "Home About [PERSON_NAME] Art and Projects News and Events Inspiration and Stori…" at bounding box center [83, 90] width 50 height 7
click at [110, 33] on icon at bounding box center [111, 31] width 3 height 4
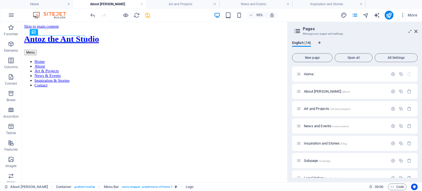
click at [146, 13] on icon "save" at bounding box center [147, 15] width 6 height 6
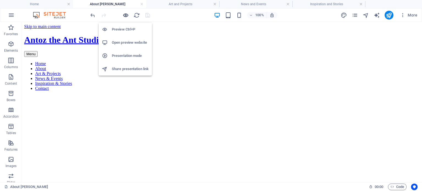
click at [125, 14] on icon "button" at bounding box center [125, 15] width 6 height 6
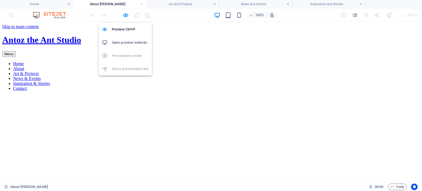
click at [121, 43] on h6 "Open preview website" at bounding box center [130, 42] width 37 height 7
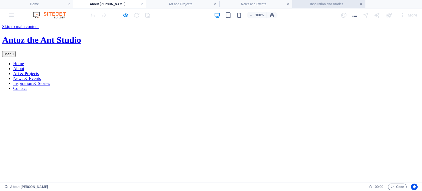
click at [361, 3] on link at bounding box center [360, 4] width 3 height 5
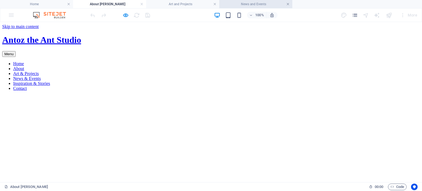
click at [288, 4] on link at bounding box center [287, 4] width 3 height 5
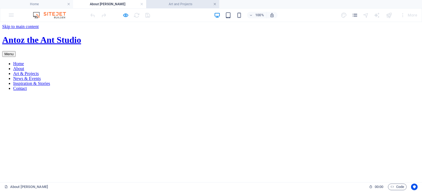
click at [215, 3] on link at bounding box center [214, 4] width 3 height 5
click at [141, 4] on link at bounding box center [141, 4] width 3 height 5
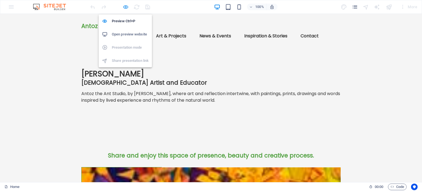
click at [126, 6] on icon "button" at bounding box center [125, 7] width 6 height 6
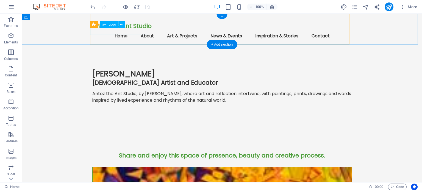
click at [114, 29] on div "Antoz the Ant Studio" at bounding box center [221, 26] width 259 height 7
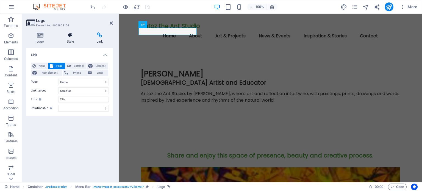
click at [71, 35] on icon at bounding box center [71, 34] width 28 height 5
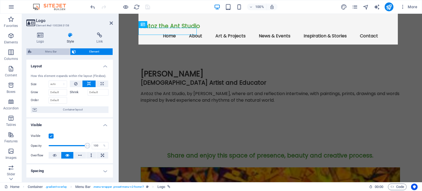
click at [49, 51] on span "Menu Bar" at bounding box center [50, 51] width 35 height 7
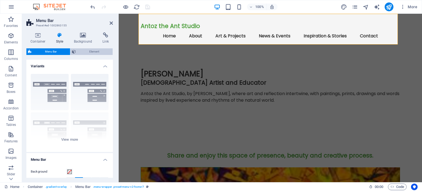
click at [90, 53] on span "Element" at bounding box center [93, 51] width 33 height 7
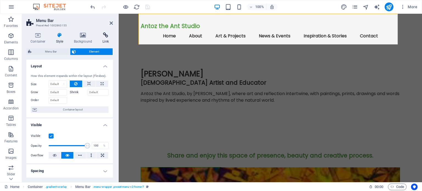
click at [108, 36] on icon at bounding box center [105, 34] width 15 height 5
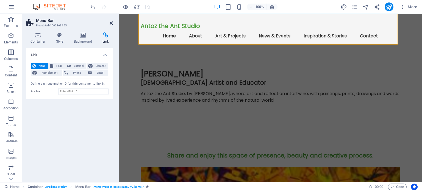
click at [112, 22] on icon at bounding box center [111, 23] width 3 height 4
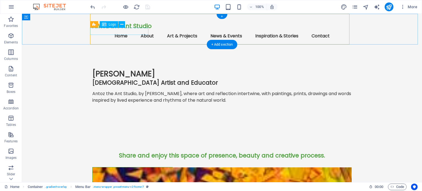
click at [108, 29] on div "Antoz the Ant Studio" at bounding box center [221, 26] width 259 height 7
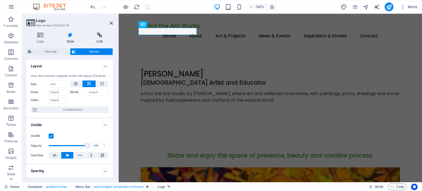
click at [102, 35] on icon at bounding box center [99, 34] width 27 height 5
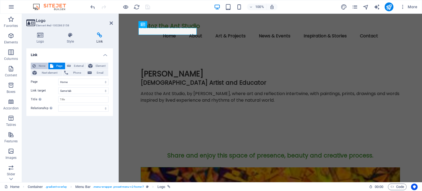
click at [43, 65] on span "None" at bounding box center [41, 66] width 9 height 7
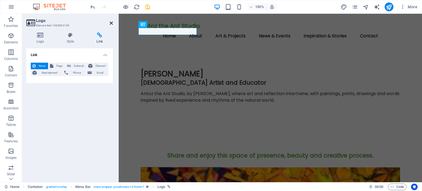
click at [111, 22] on icon at bounding box center [111, 23] width 3 height 4
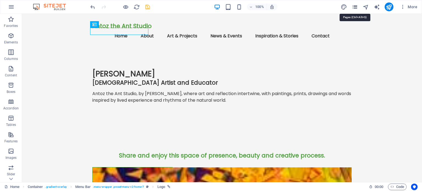
click at [354, 5] on icon "pages" at bounding box center [354, 7] width 6 height 6
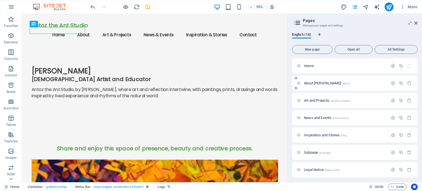
click at [308, 81] on span "About [PERSON_NAME] /about" at bounding box center [327, 83] width 46 height 4
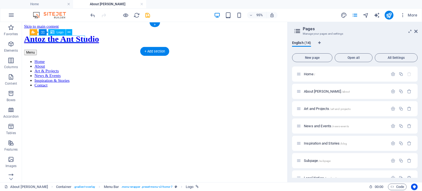
click at [63, 39] on div "Antoz the Ant Studio" at bounding box center [161, 40] width 275 height 10
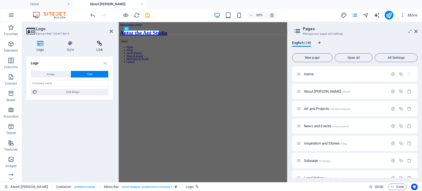
click at [99, 45] on icon at bounding box center [99, 43] width 27 height 5
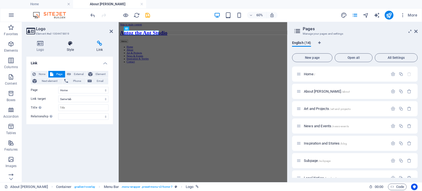
click at [70, 46] on h4 "Style" at bounding box center [72, 47] width 30 height 12
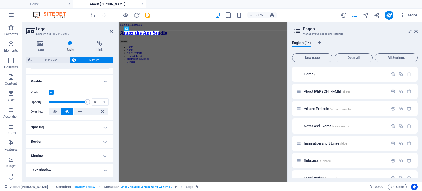
scroll to position [55, 0]
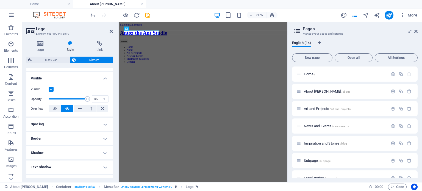
click at [49, 89] on label at bounding box center [51, 89] width 5 height 5
click at [0, 0] on input "Visible" at bounding box center [0, 0] width 0 height 0
click at [111, 31] on icon at bounding box center [111, 31] width 3 height 4
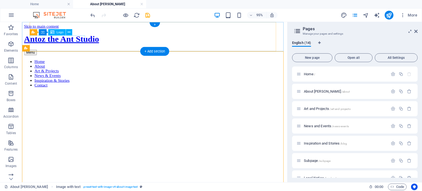
click at [71, 38] on div "Antoz the Ant Studio" at bounding box center [161, 40] width 275 height 10
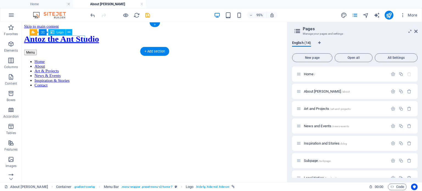
click at [71, 38] on div "Antoz the Ant Studio" at bounding box center [161, 40] width 275 height 10
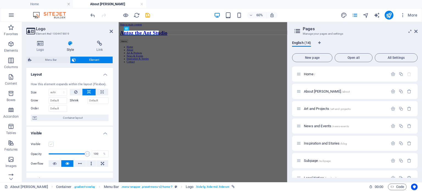
click at [50, 144] on label at bounding box center [51, 144] width 5 height 5
click at [0, 0] on input "Visible" at bounding box center [0, 0] width 0 height 0
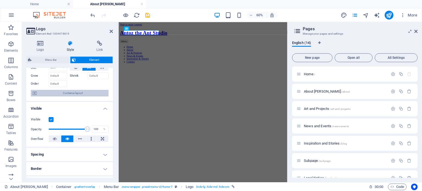
scroll to position [27, 0]
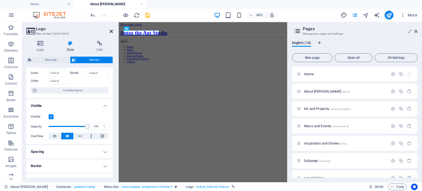
click at [111, 30] on icon at bounding box center [111, 31] width 3 height 4
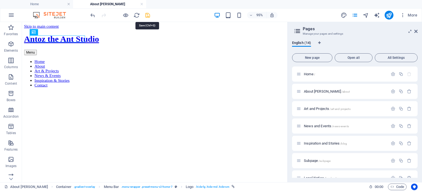
click at [147, 13] on icon "save" at bounding box center [147, 15] width 6 height 6
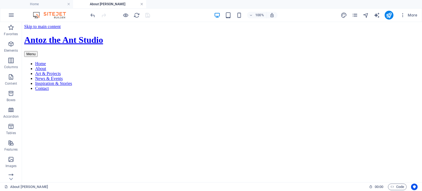
click at [141, 4] on link at bounding box center [141, 4] width 3 height 5
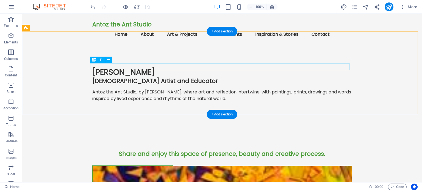
scroll to position [0, 0]
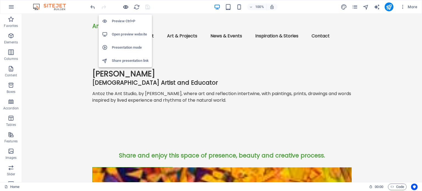
click at [127, 6] on icon "button" at bounding box center [125, 7] width 6 height 6
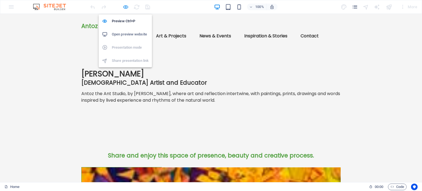
click at [126, 8] on icon "button" at bounding box center [125, 7] width 6 height 6
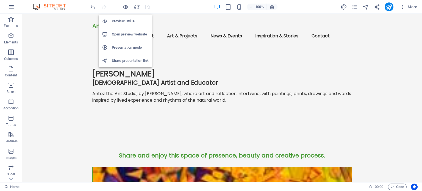
click at [123, 46] on h6 "Presentation mode" at bounding box center [130, 47] width 37 height 7
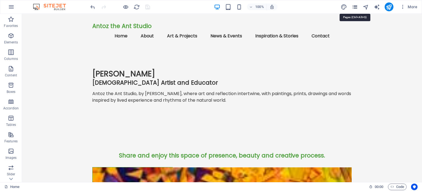
click at [355, 7] on icon "pages" at bounding box center [354, 7] width 6 height 6
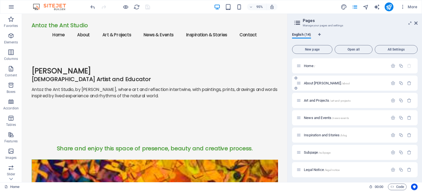
click at [323, 81] on div "About [PERSON_NAME] /about" at bounding box center [341, 83] width 91 height 6
click at [320, 83] on span "About [PERSON_NAME] /about" at bounding box center [327, 83] width 46 height 4
click at [320, 83] on div "About [PERSON_NAME] /about" at bounding box center [354, 82] width 125 height 15
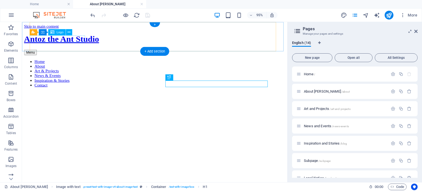
click at [60, 38] on div "Antoz the Ant Studio" at bounding box center [161, 40] width 275 height 10
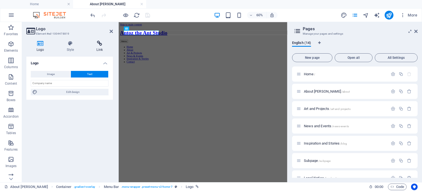
click at [98, 45] on icon at bounding box center [99, 43] width 27 height 5
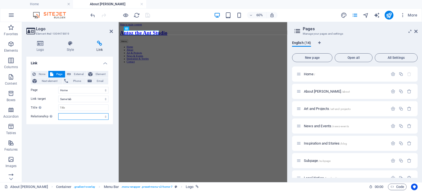
click at [75, 117] on select "alternate author bookmark external help license next nofollow noreferrer noopen…" at bounding box center [83, 116] width 50 height 7
click at [75, 132] on div "Link None Page External Element Next element Phone Email Page Home About [PERSO…" at bounding box center [69, 117] width 86 height 121
click at [111, 31] on icon at bounding box center [111, 31] width 3 height 4
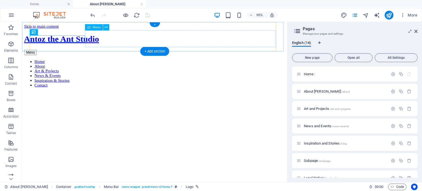
click at [127, 61] on nav "Home About Art & Projects News & Events Inspiration & Stories Contact" at bounding box center [161, 76] width 275 height 30
click at [139, 61] on nav "Home About Art & Projects News & Events Inspiration & Stories Contact" at bounding box center [161, 76] width 275 height 30
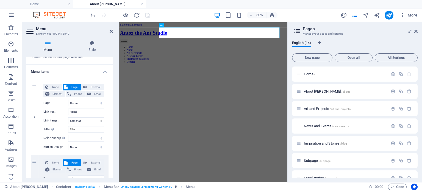
scroll to position [27, 0]
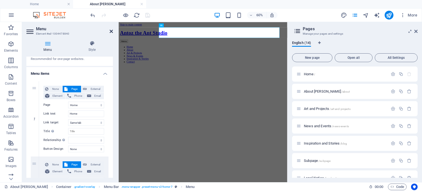
click at [110, 30] on icon at bounding box center [111, 31] width 3 height 4
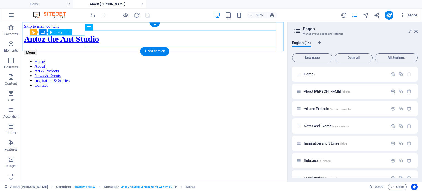
click at [63, 39] on div "Antoz the Ant Studio" at bounding box center [161, 40] width 275 height 10
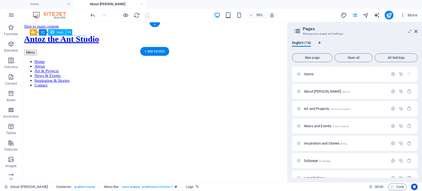
click at [63, 39] on div "Antoz the Ant Studio" at bounding box center [161, 40] width 275 height 10
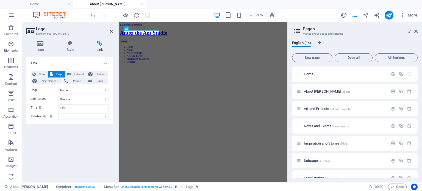
click at [97, 44] on icon at bounding box center [99, 43] width 27 height 5
click at [71, 45] on icon at bounding box center [71, 43] width 28 height 5
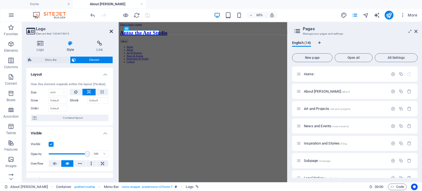
drag, startPoint x: 111, startPoint y: 30, endPoint x: 99, endPoint y: 7, distance: 25.9
click at [111, 30] on icon at bounding box center [111, 31] width 3 height 4
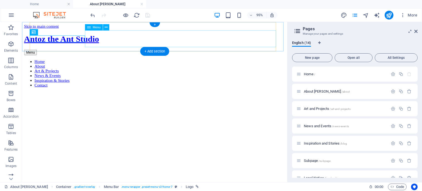
click at [126, 61] on nav "Home About Art & Projects News & Events Inspiration & Stories Contact" at bounding box center [161, 76] width 275 height 30
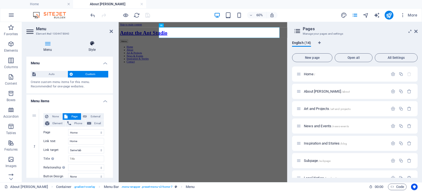
click at [92, 43] on icon at bounding box center [92, 43] width 42 height 5
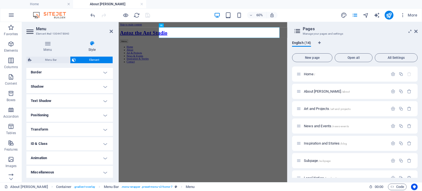
scroll to position [122, 0]
click at [104, 157] on h4 "Animation" at bounding box center [69, 156] width 86 height 13
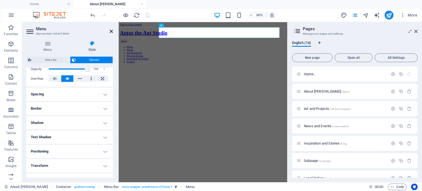
click at [111, 32] on icon at bounding box center [111, 31] width 3 height 4
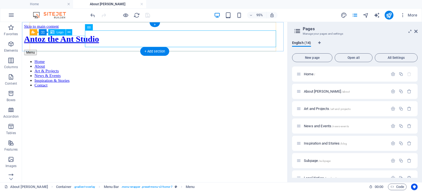
click at [69, 41] on div "Antoz the Ant Studio" at bounding box center [161, 40] width 275 height 10
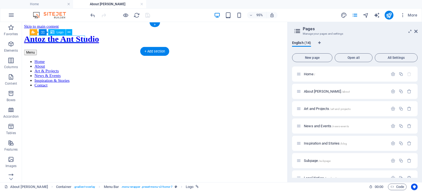
click at [69, 41] on div "Antoz the Ant Studio" at bounding box center [161, 40] width 275 height 10
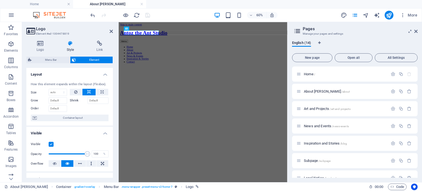
click at [69, 43] on icon at bounding box center [71, 43] width 28 height 5
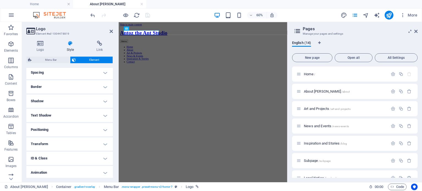
scroll to position [122, 0]
click at [61, 155] on h4 "Animation" at bounding box center [69, 156] width 86 height 13
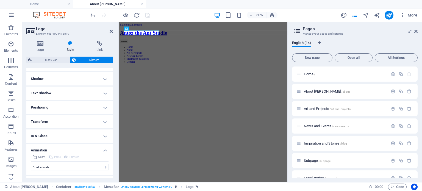
scroll to position [139, 0]
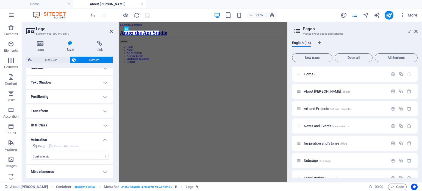
click at [68, 171] on h4 "Miscellaneous" at bounding box center [69, 171] width 86 height 13
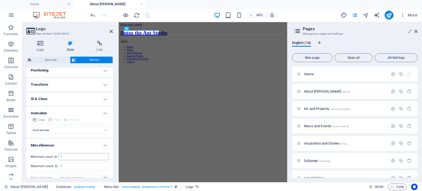
scroll to position [173, 0]
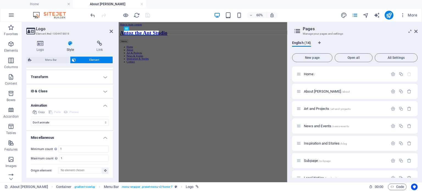
click at [103, 138] on h4 "Miscellaneous" at bounding box center [69, 136] width 86 height 10
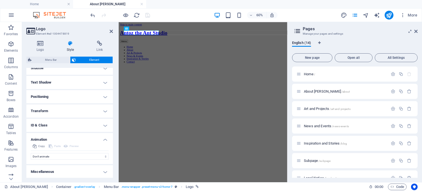
click at [103, 138] on h4 "Animation" at bounding box center [69, 138] width 86 height 10
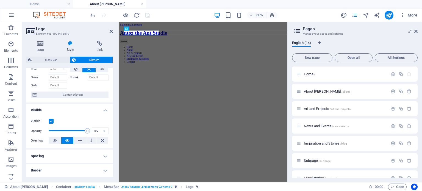
scroll to position [67, 0]
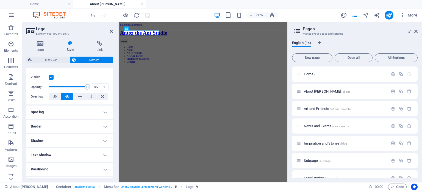
click at [105, 127] on h4 "Border" at bounding box center [69, 126] width 86 height 13
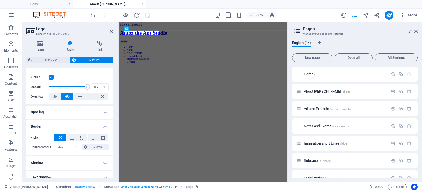
click at [104, 125] on h4 "Border" at bounding box center [69, 125] width 86 height 10
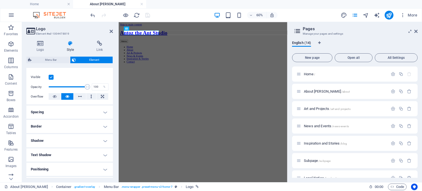
click at [104, 142] on h4 "Shadow" at bounding box center [69, 140] width 86 height 13
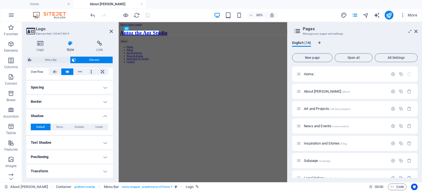
scroll to position [94, 0]
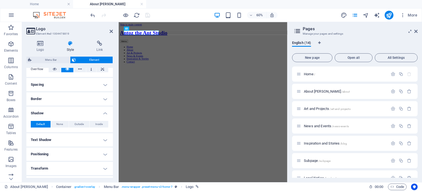
click at [105, 111] on h4 "Shadow" at bounding box center [69, 112] width 86 height 10
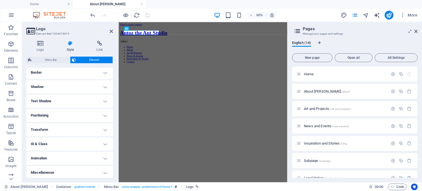
scroll to position [122, 0]
click at [103, 128] on h4 "Transform" at bounding box center [69, 128] width 86 height 13
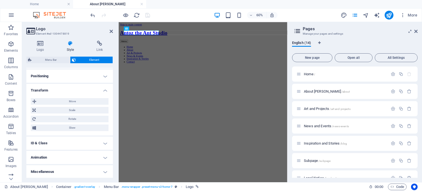
scroll to position [160, 0]
click at [103, 89] on h4 "Transform" at bounding box center [69, 88] width 86 height 10
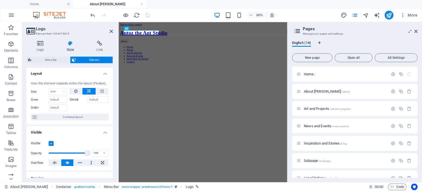
scroll to position [0, 0]
click at [111, 30] on icon at bounding box center [111, 31] width 3 height 4
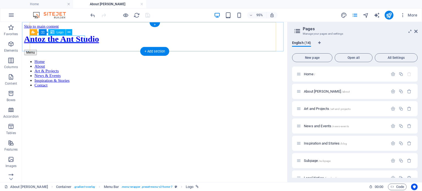
click at [66, 39] on div "Antoz the Ant Studio" at bounding box center [161, 40] width 275 height 10
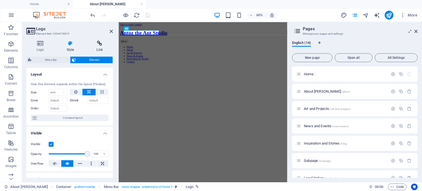
click at [97, 44] on icon at bounding box center [99, 43] width 27 height 5
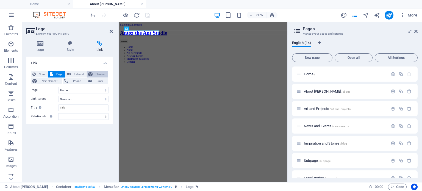
click at [98, 73] on span "Element" at bounding box center [100, 74] width 12 height 7
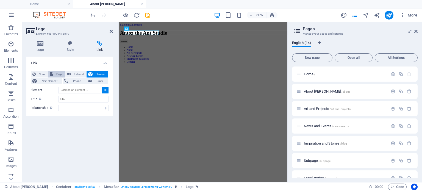
click at [57, 72] on span "Page" at bounding box center [59, 74] width 9 height 7
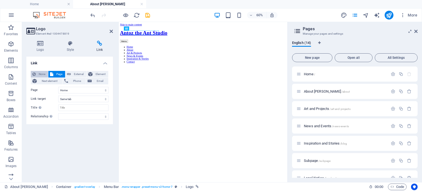
click at [40, 72] on span "None" at bounding box center [41, 74] width 9 height 7
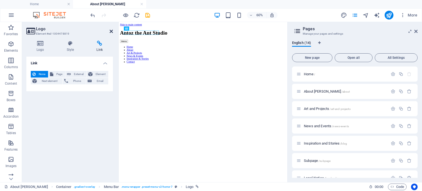
click at [111, 31] on icon at bounding box center [111, 31] width 3 height 4
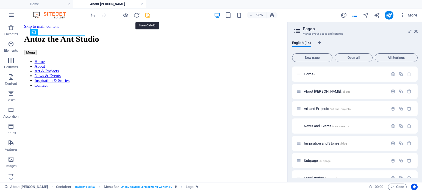
click at [147, 15] on icon "save" at bounding box center [147, 15] width 6 height 6
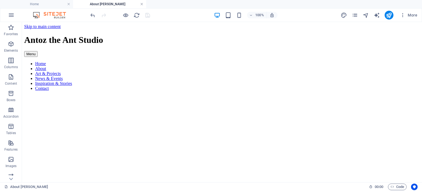
click at [142, 3] on link at bounding box center [141, 4] width 3 height 5
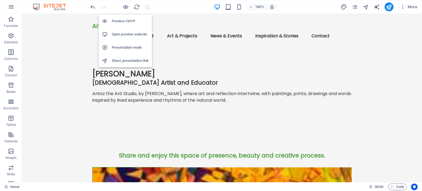
click at [122, 46] on h6 "Presentation mode" at bounding box center [130, 47] width 37 height 7
click at [128, 35] on h6 "Open preview website" at bounding box center [130, 34] width 37 height 7
click at [127, 47] on h6 "Presentation mode" at bounding box center [130, 47] width 37 height 7
